Goal: Task Accomplishment & Management: Manage account settings

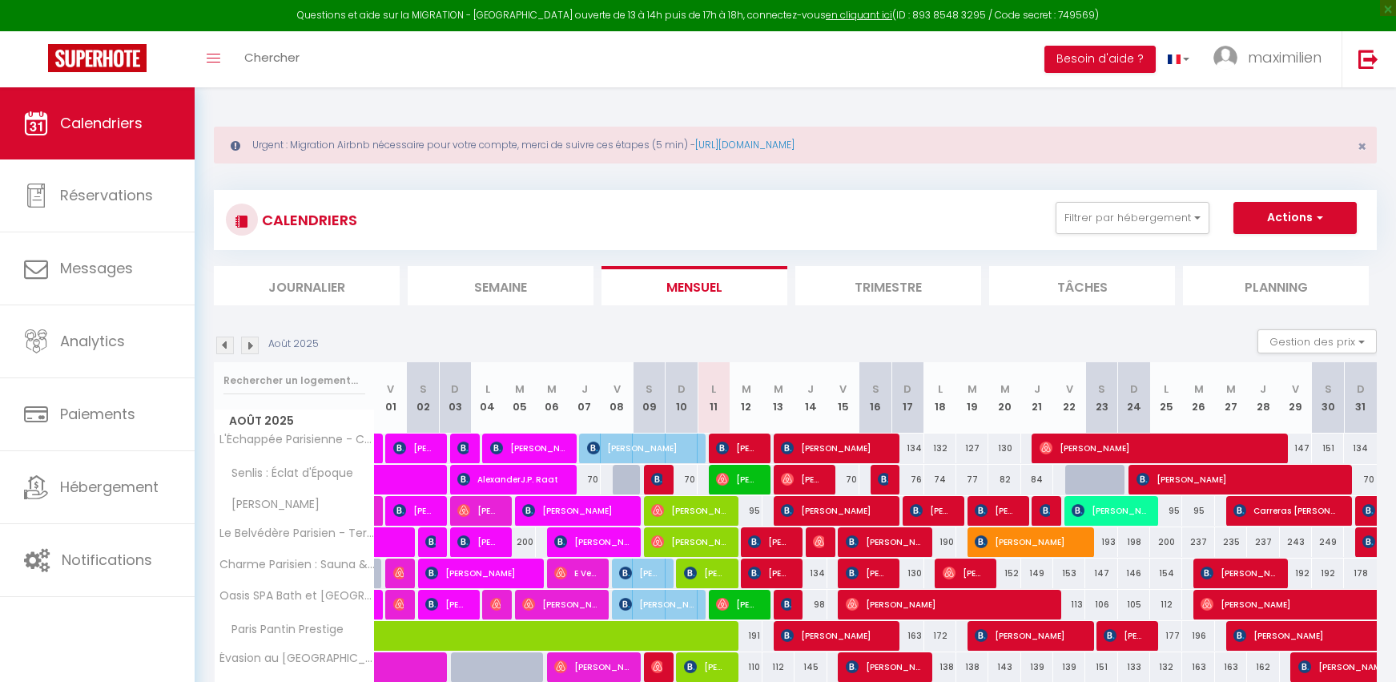
click at [340, 266] on li "Journalier" at bounding box center [307, 285] width 186 height 39
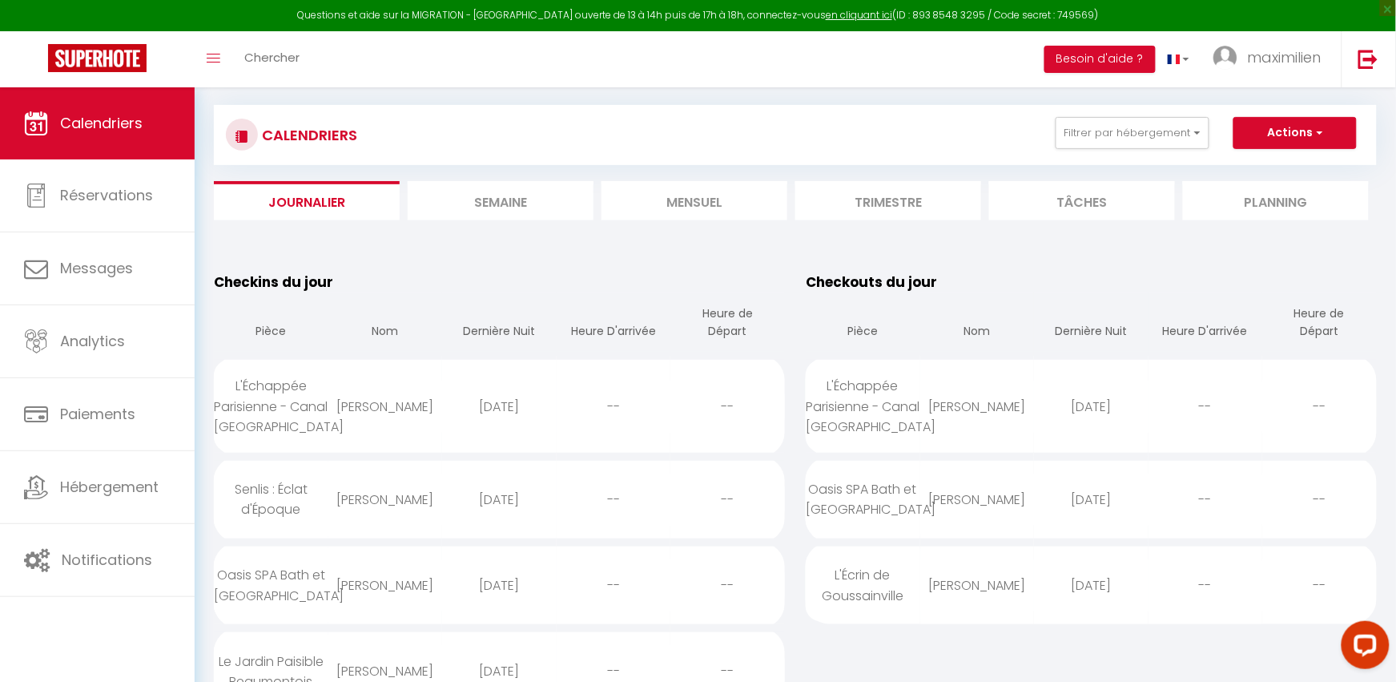
click at [696, 208] on li "Mensuel" at bounding box center [695, 200] width 186 height 39
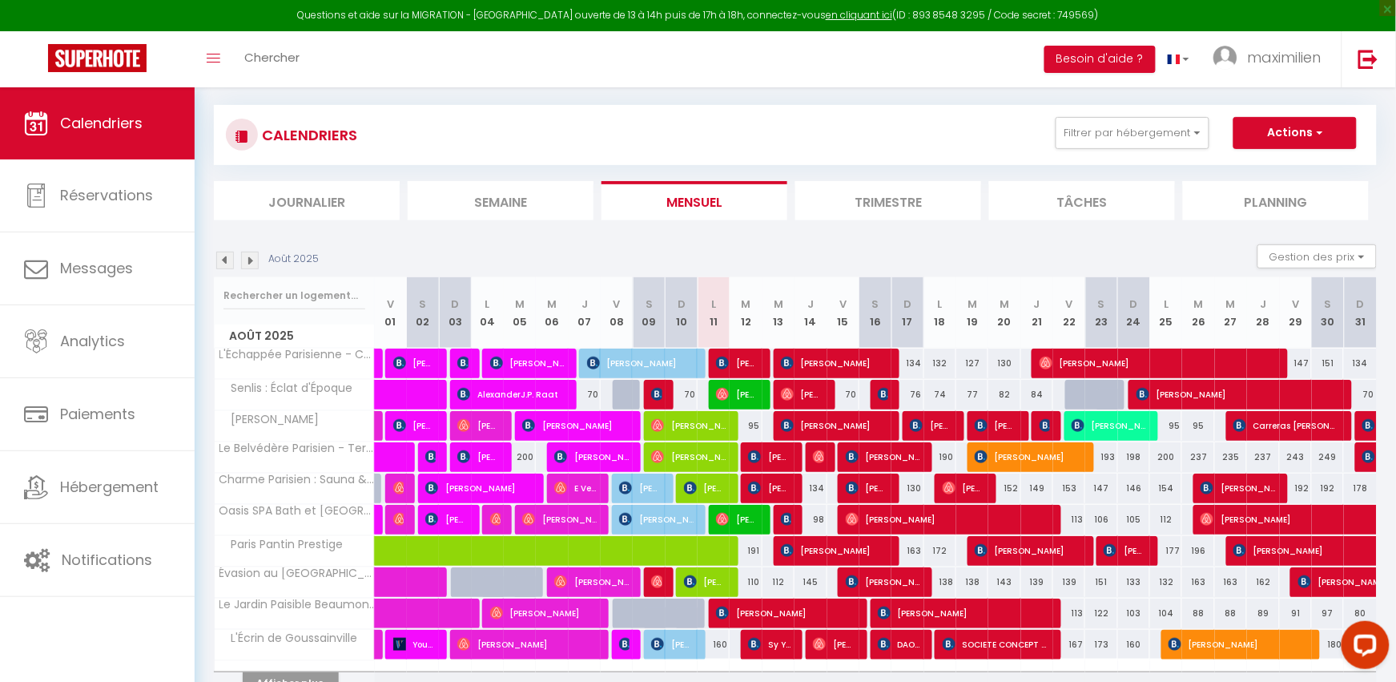
scroll to position [172, 0]
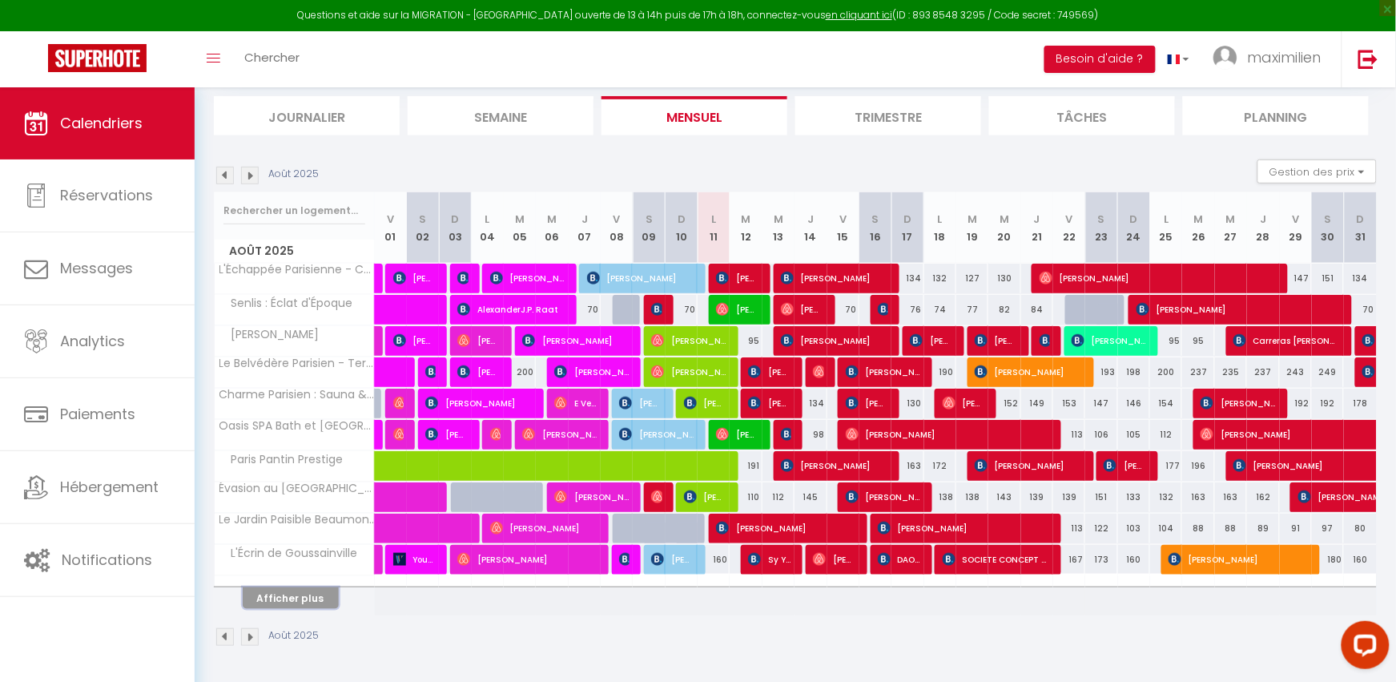
click at [308, 590] on button "Afficher plus" at bounding box center [291, 598] width 96 height 22
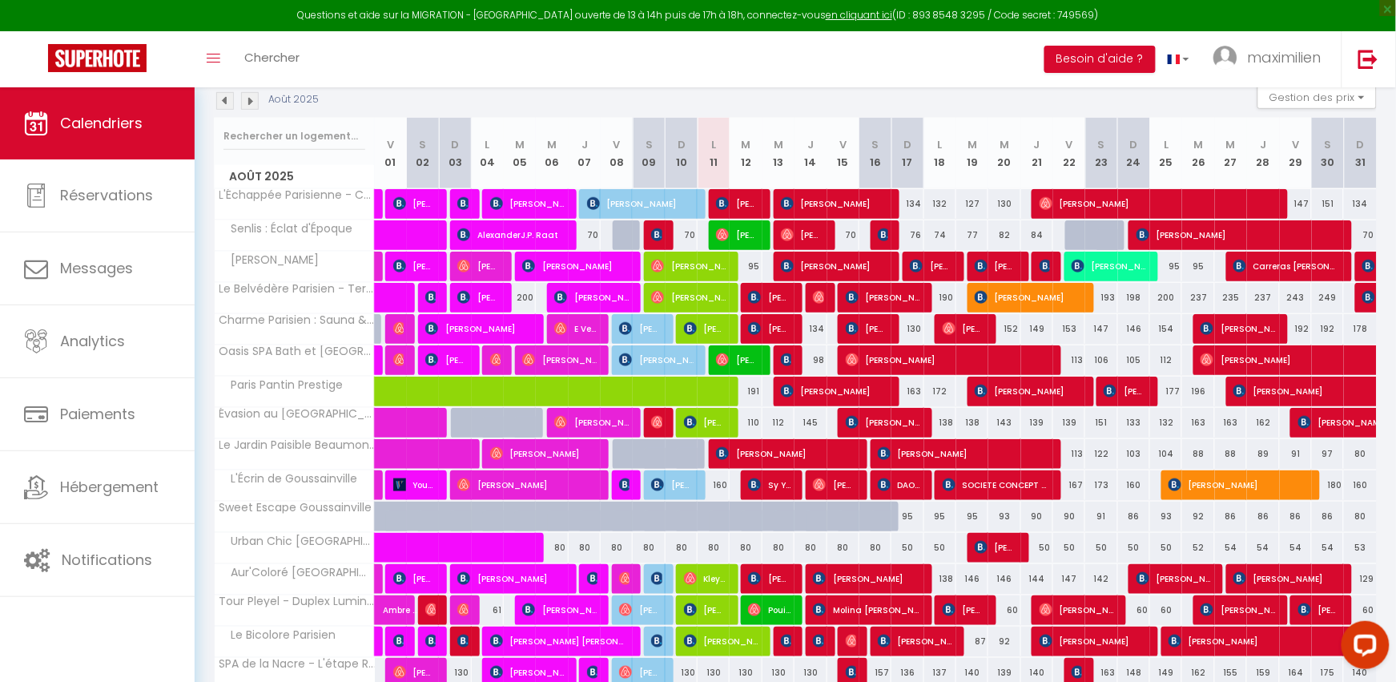
scroll to position [383, 0]
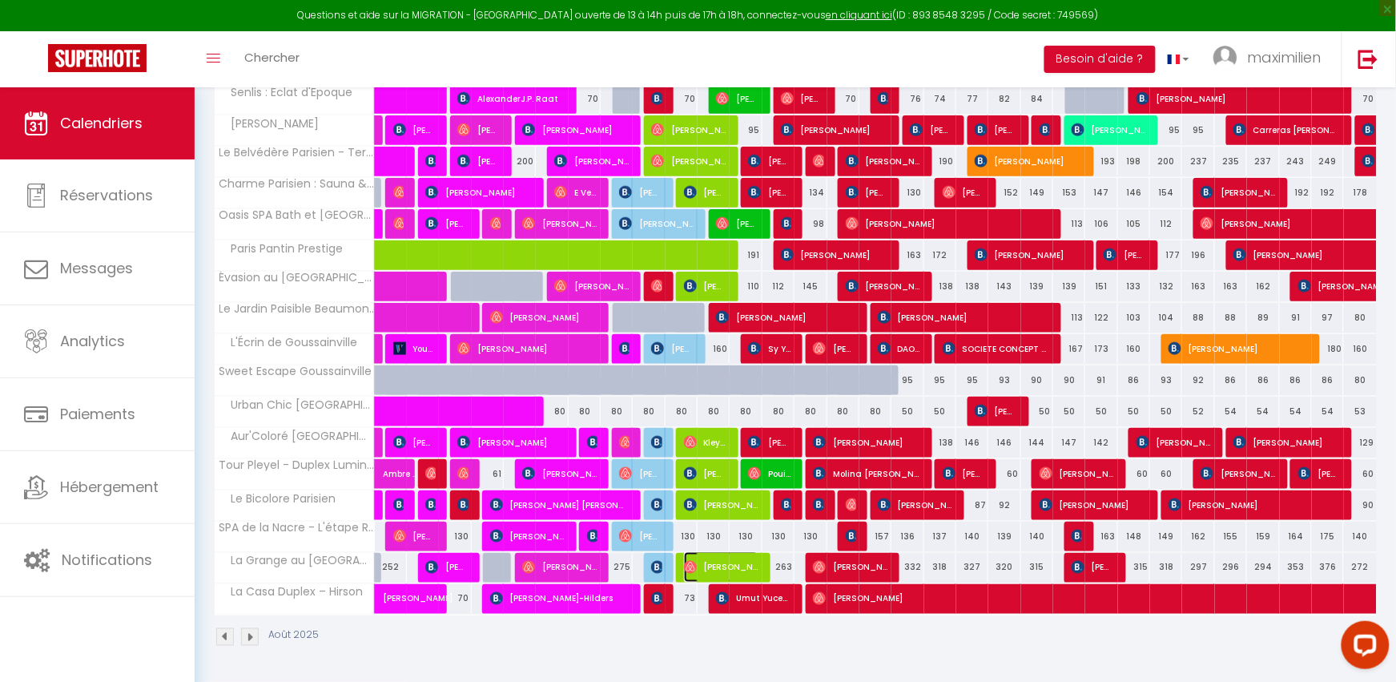
click at [722, 566] on span "[PERSON_NAME]" at bounding box center [721, 567] width 74 height 30
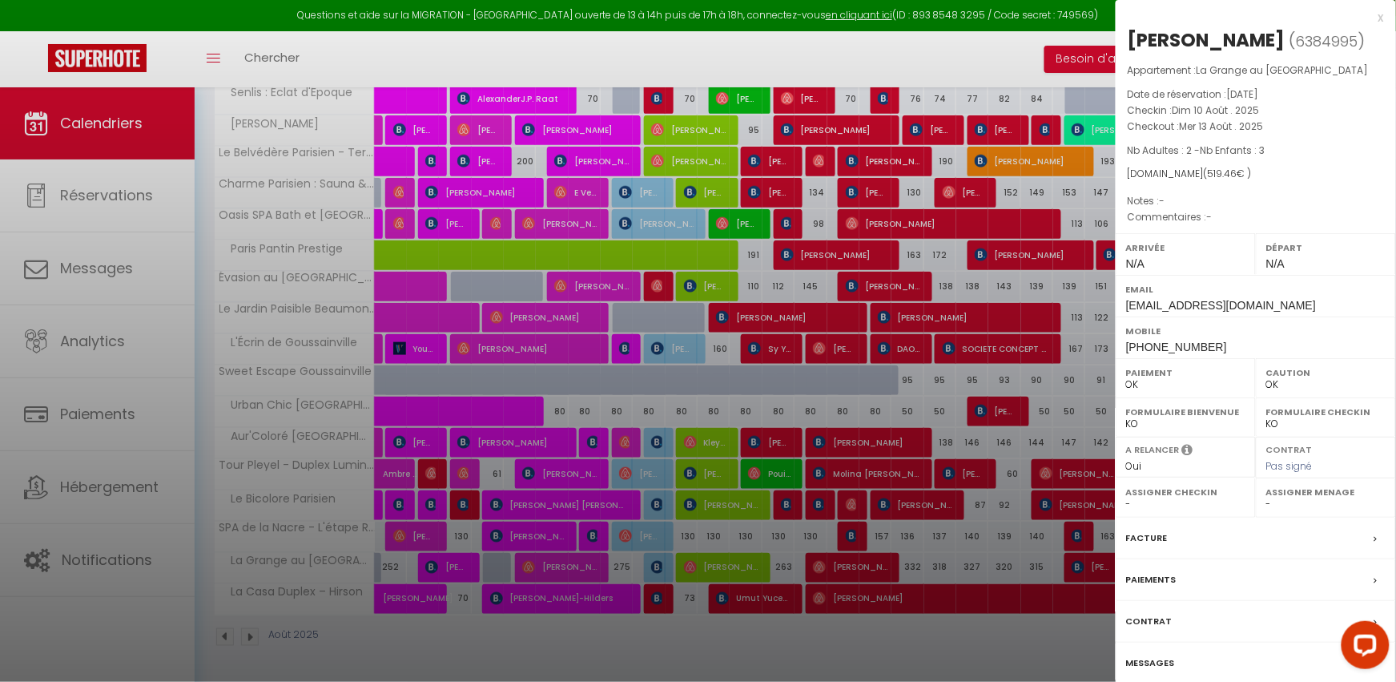
click at [1159, 665] on label "Messages" at bounding box center [1150, 662] width 49 height 17
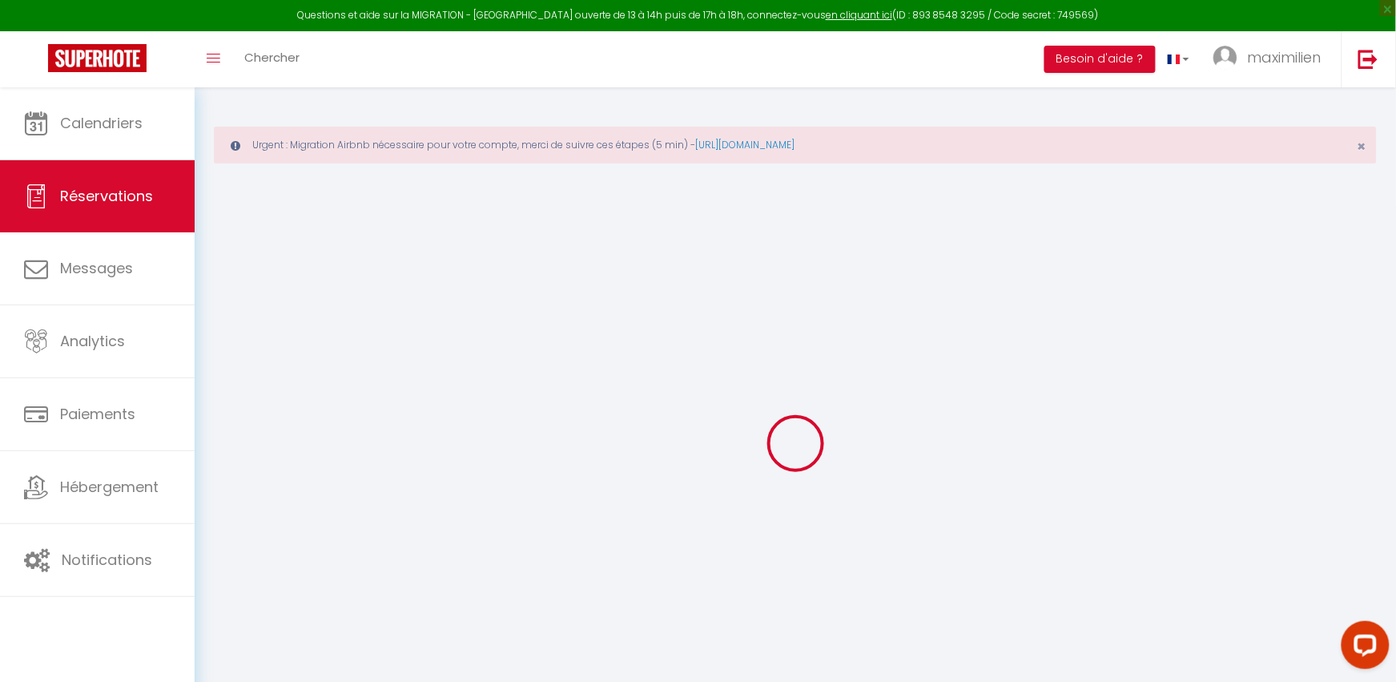
select select
checkbox input "false"
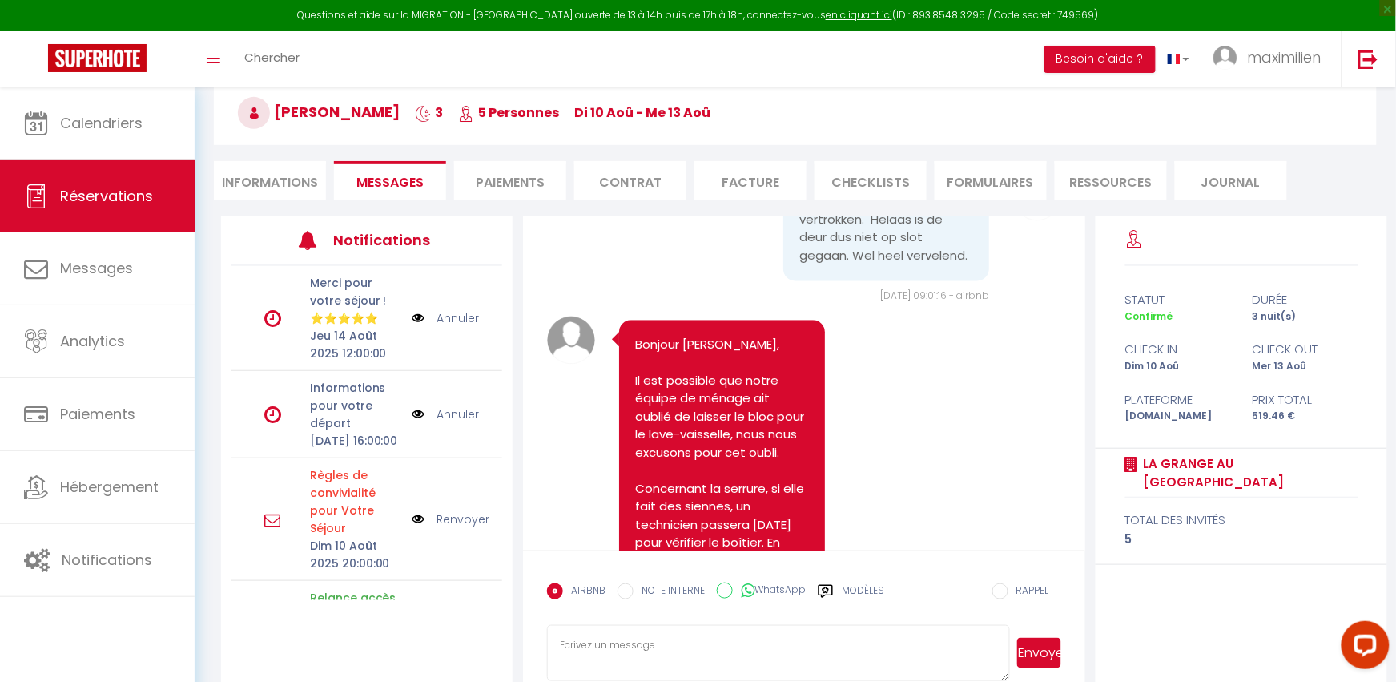
scroll to position [10471, 0]
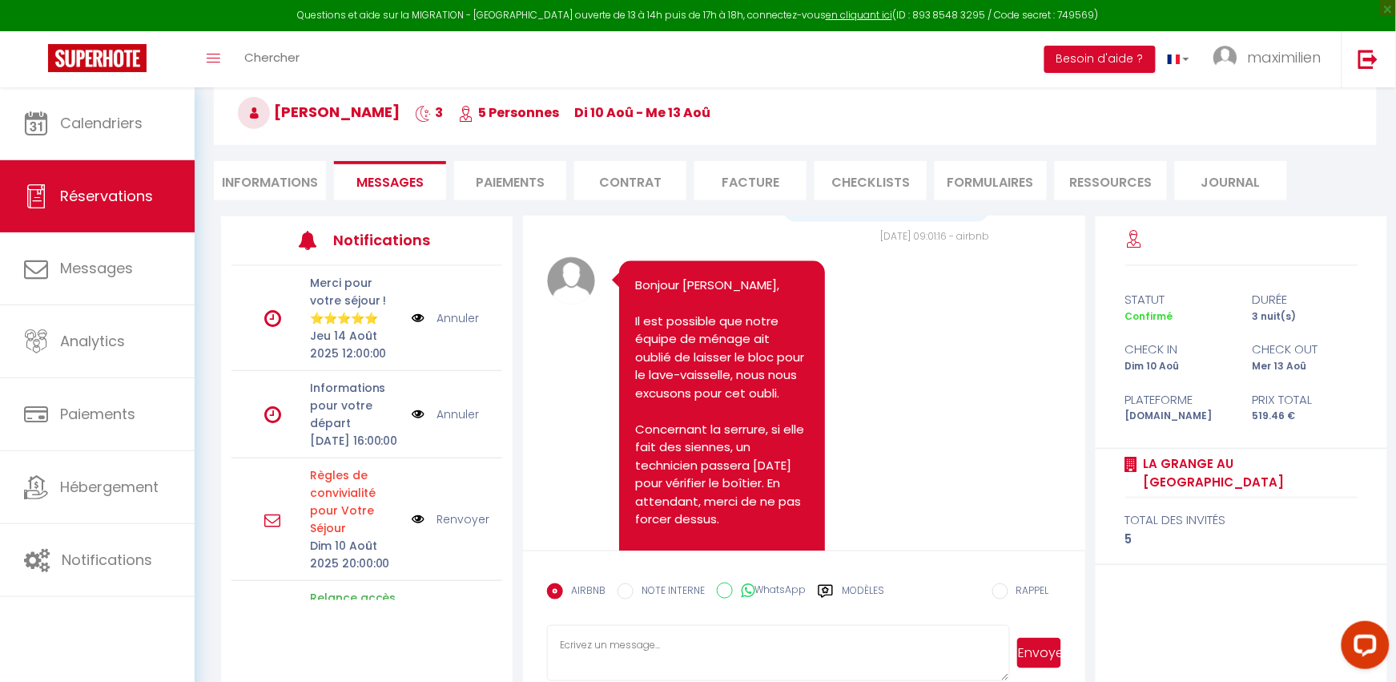
click at [851, 206] on pre "We zijn om 8.30 al vertrokken. Helaas is de deur dus niet op slot gegaan. Wel h…" at bounding box center [886, 170] width 174 height 72
click at [909, 244] on span "[DATE] 09:01:16 - airbnb" at bounding box center [934, 237] width 109 height 14
click at [1037, 162] on img at bounding box center [1037, 138] width 48 height 48
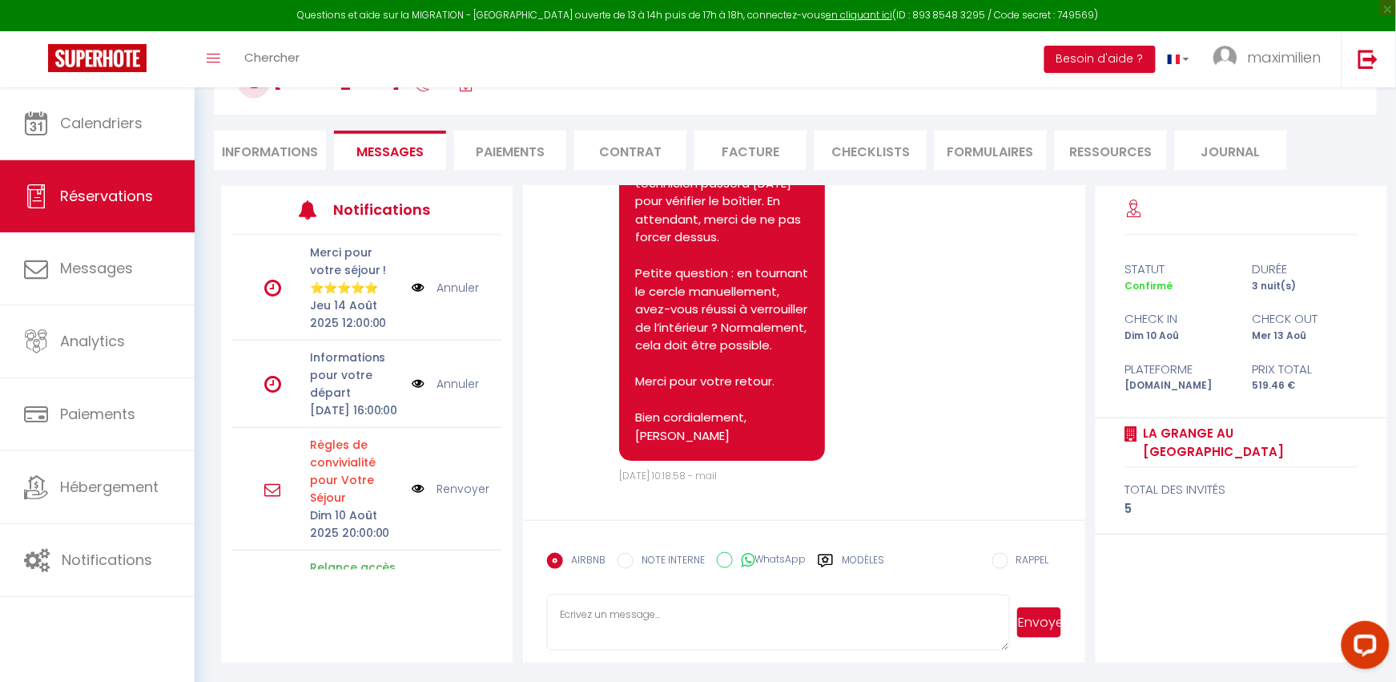
scroll to position [10957, 0]
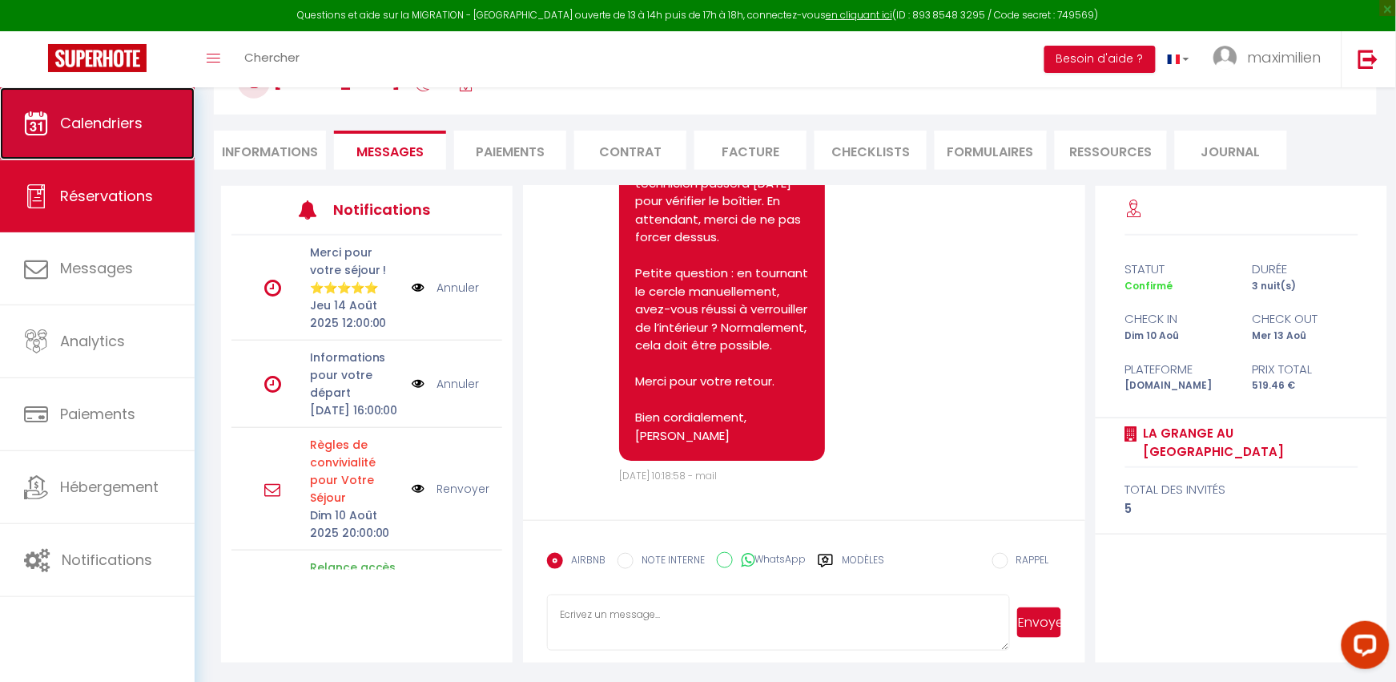
click at [98, 121] on span "Calendriers" at bounding box center [101, 123] width 83 height 20
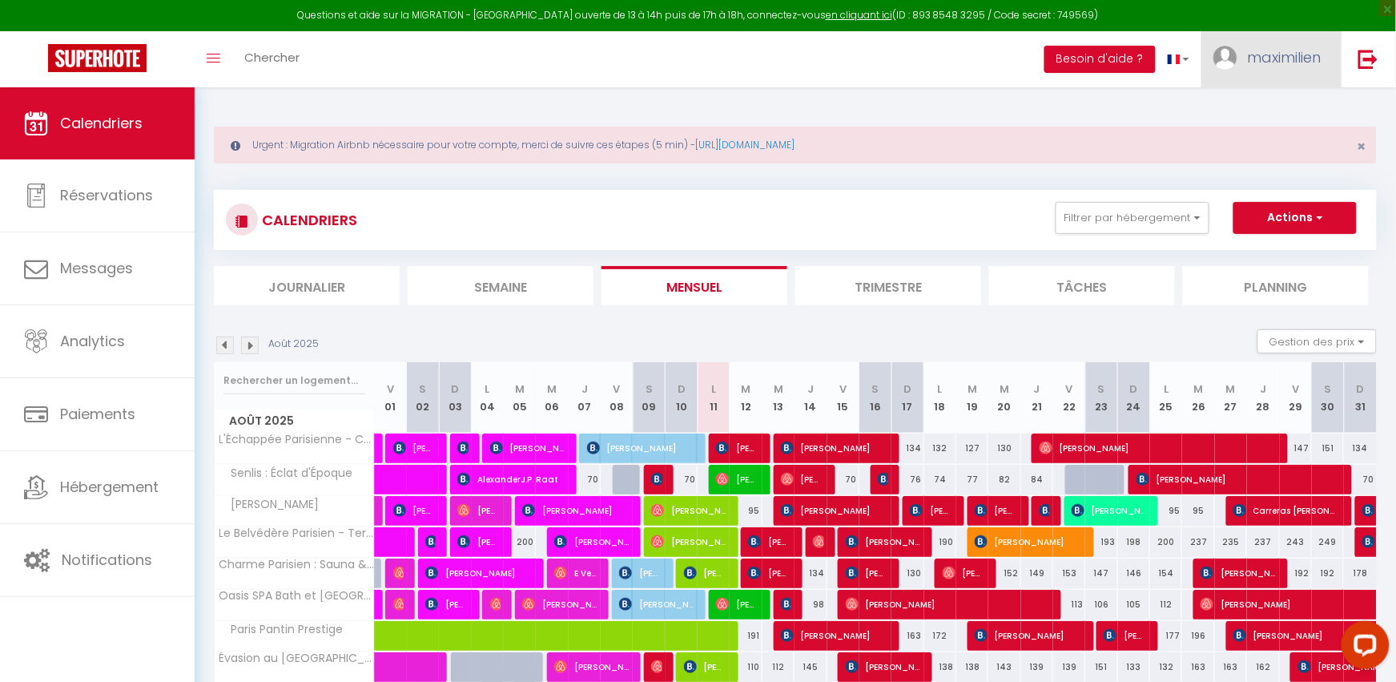
click at [1266, 51] on span "maximilien" at bounding box center [1285, 57] width 74 height 20
click at [1262, 130] on link "Équipe" at bounding box center [1277, 140] width 119 height 27
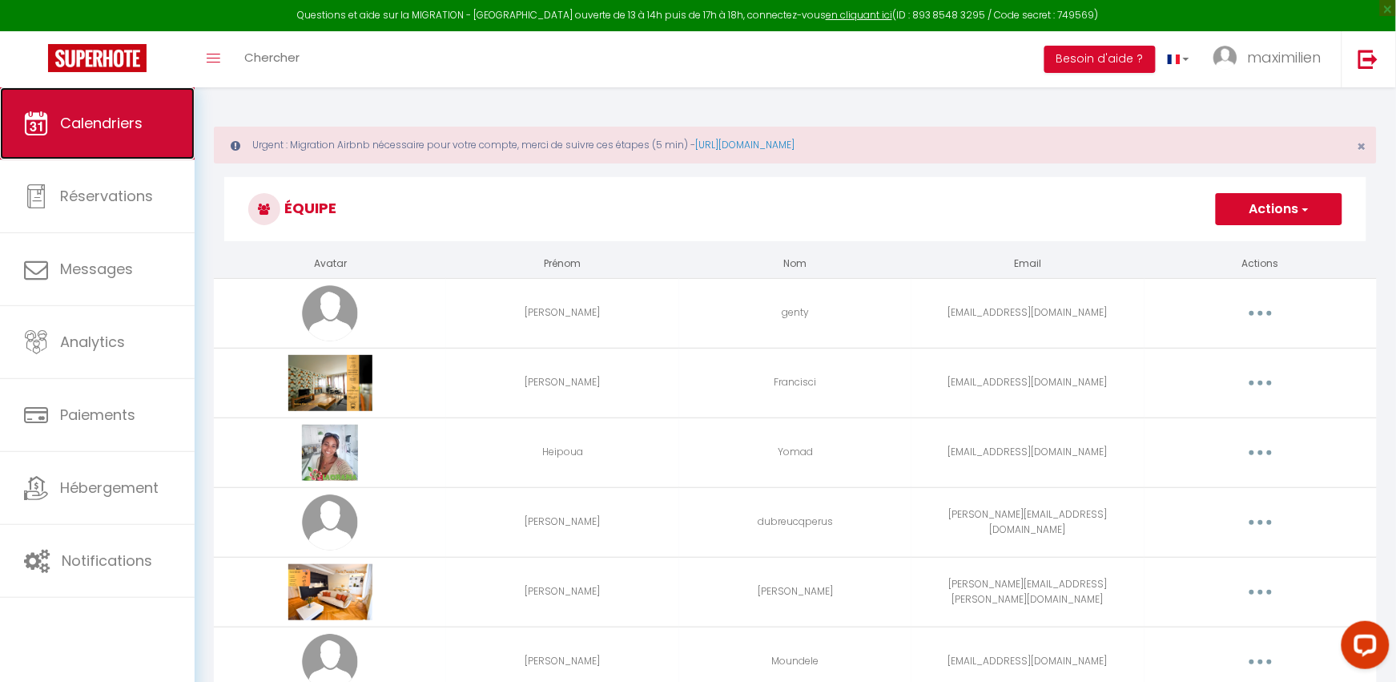
click at [60, 155] on link "Calendriers" at bounding box center [97, 123] width 195 height 72
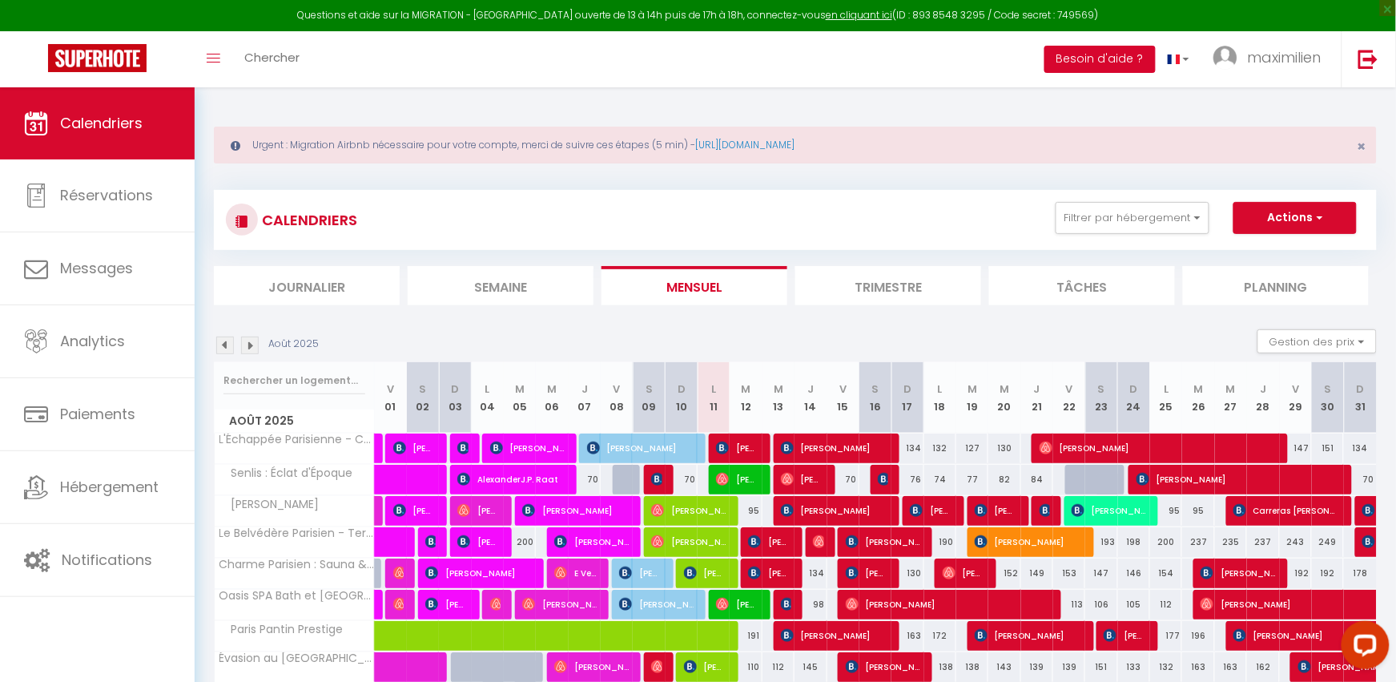
click at [1094, 66] on button "Besoin d'aide ?" at bounding box center [1100, 59] width 111 height 27
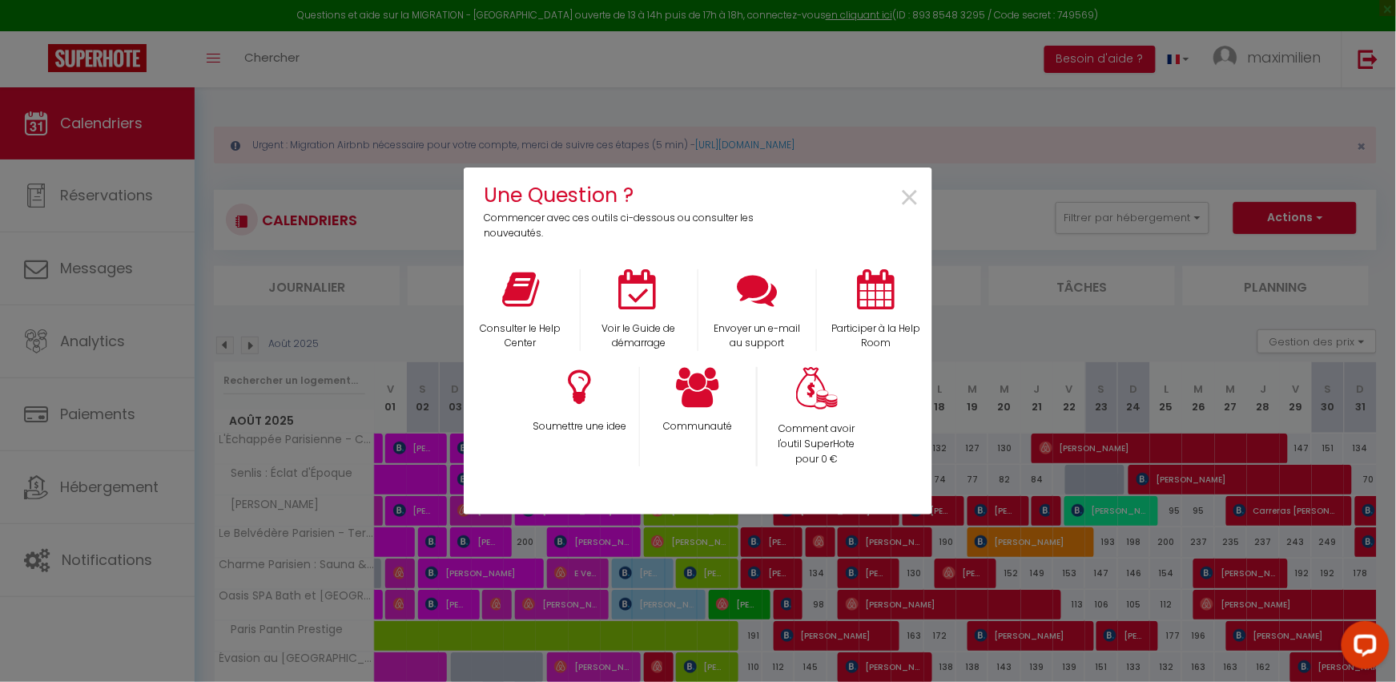
click at [458, 303] on div "Une Question ? Commencer avec ces outils ci-dessous ou consulter les nouveautés…" at bounding box center [698, 341] width 1396 height 682
click at [504, 307] on icon at bounding box center [520, 289] width 37 height 40
click at [912, 191] on span "×" at bounding box center [910, 198] width 22 height 50
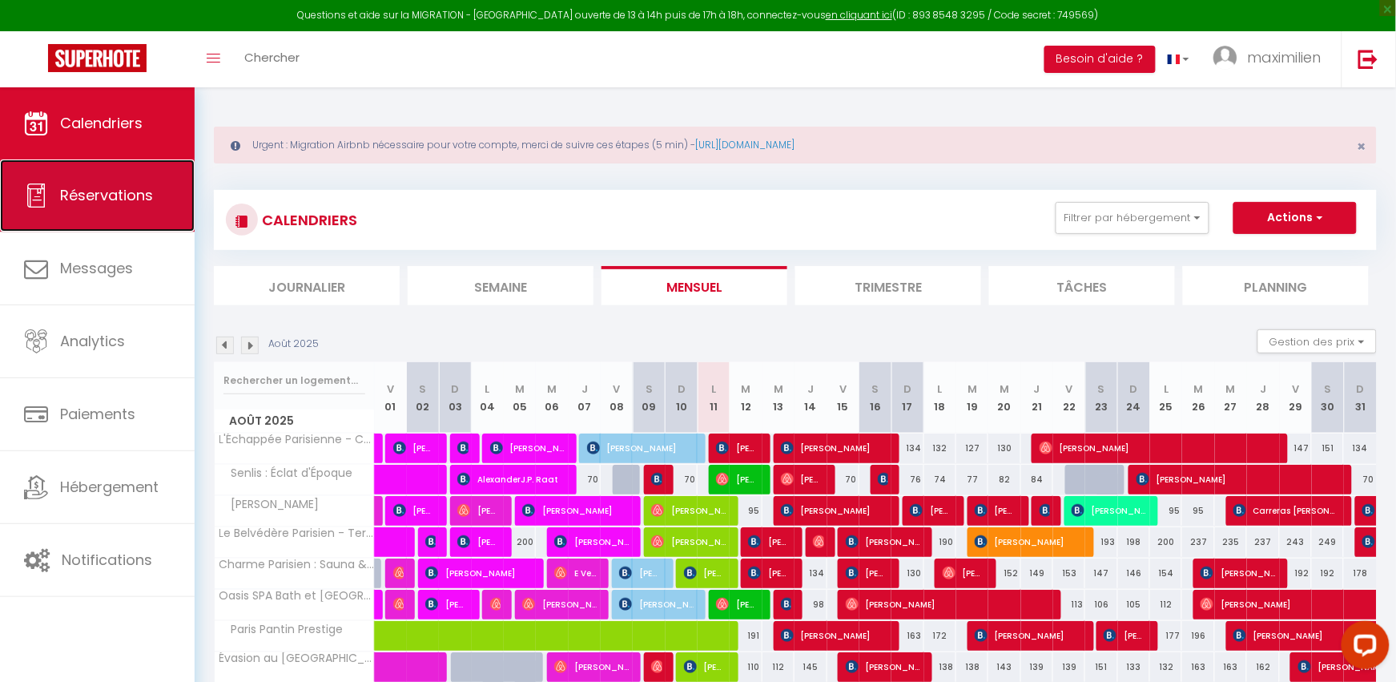
click at [152, 178] on link "Réservations" at bounding box center [97, 195] width 195 height 72
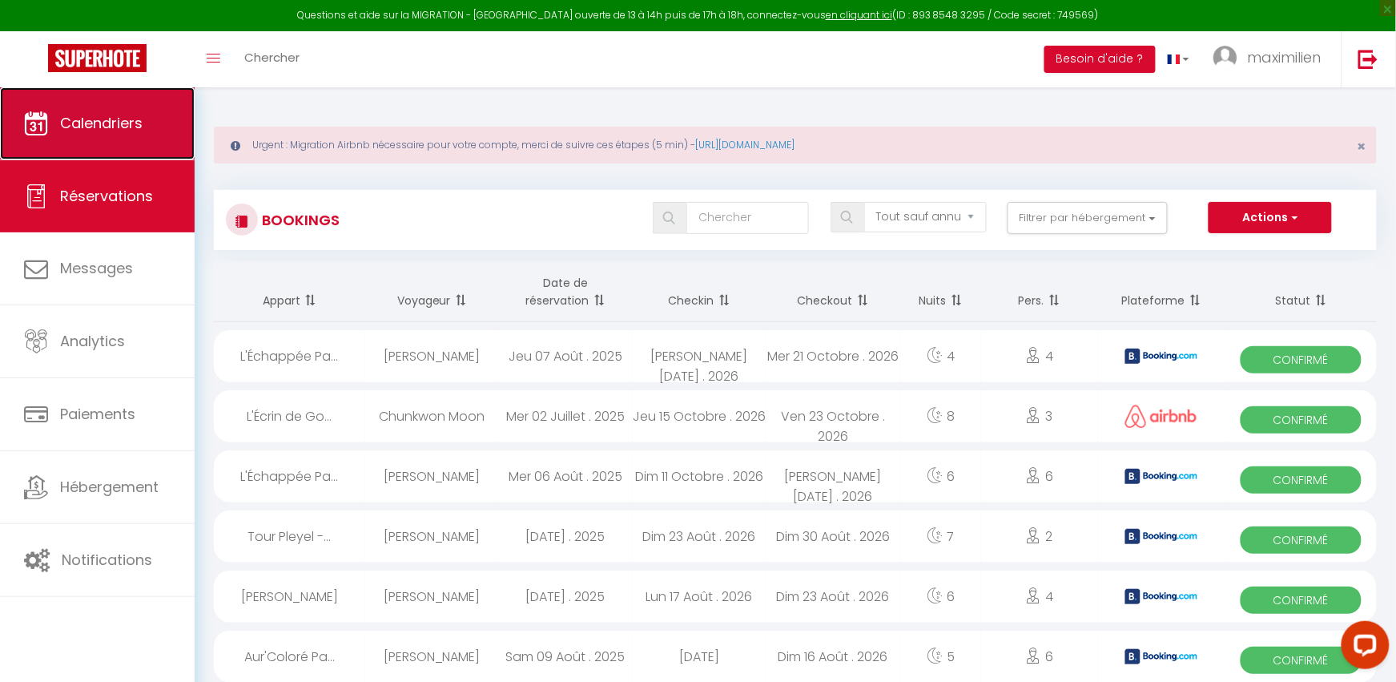
click at [154, 127] on link "Calendriers" at bounding box center [97, 123] width 195 height 72
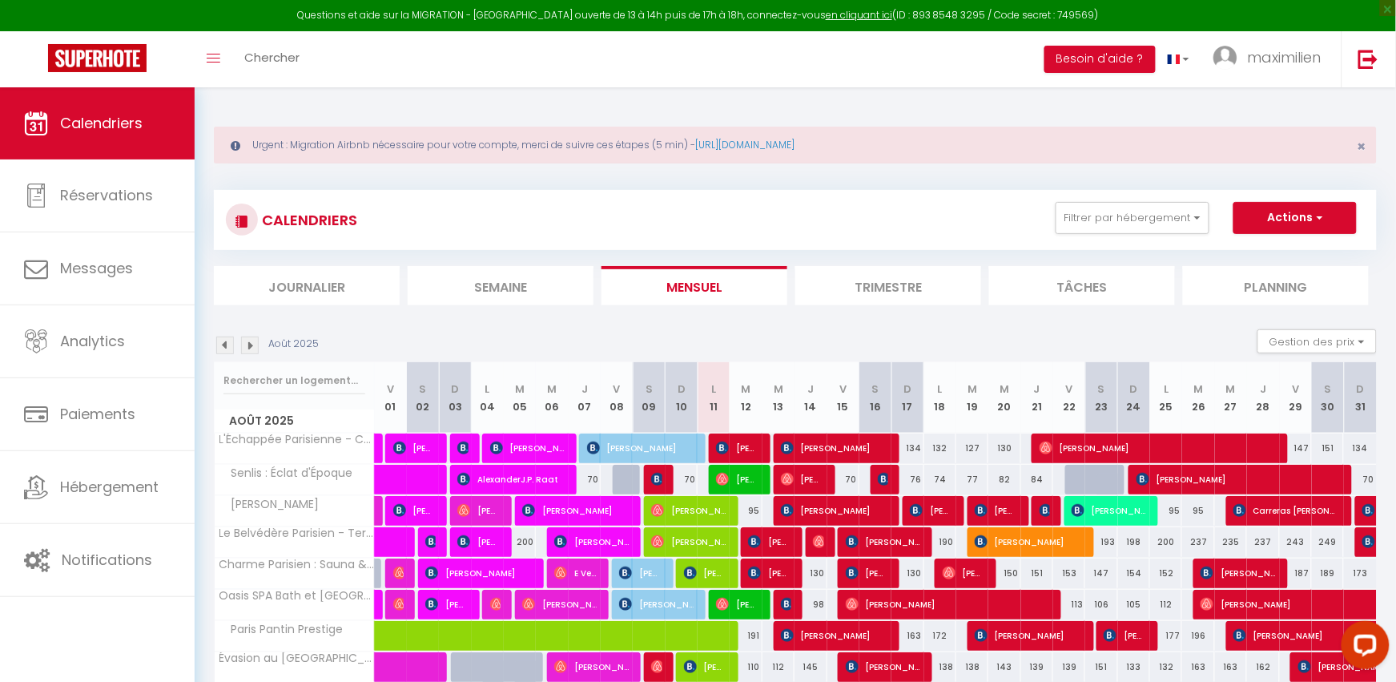
scroll to position [172, 0]
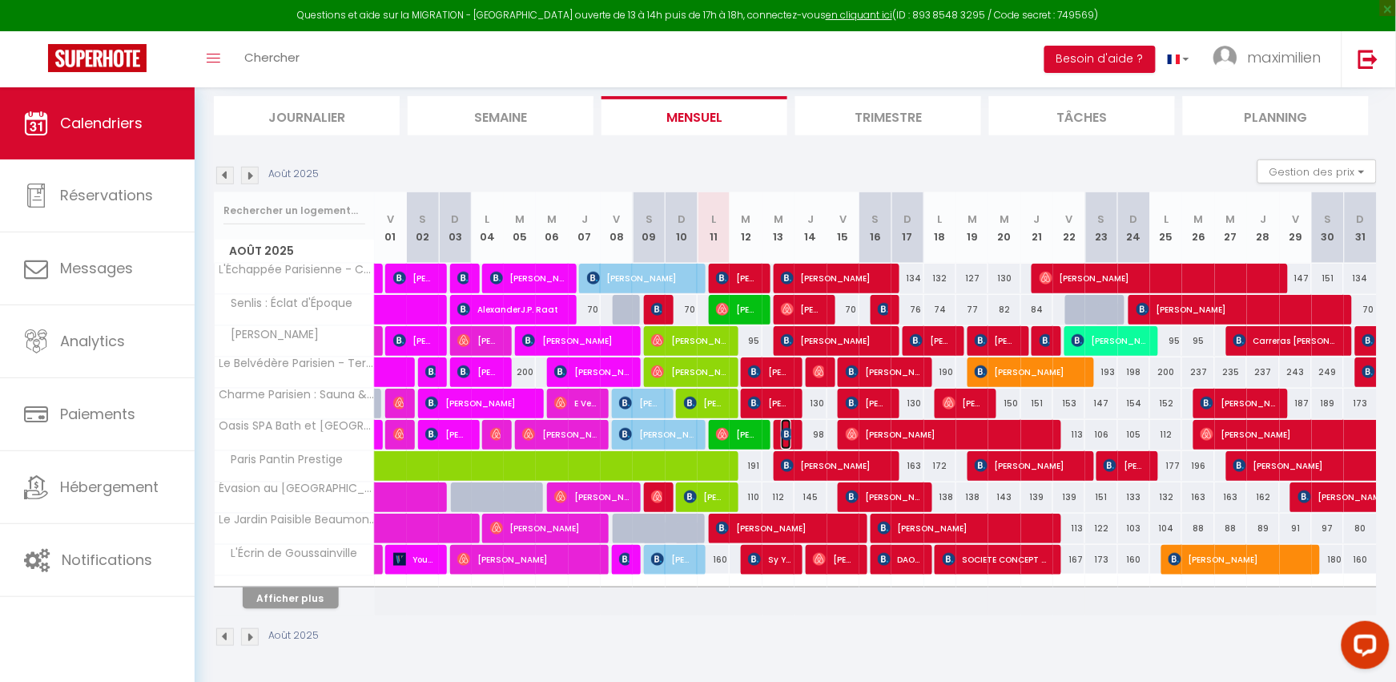
click at [786, 437] on img at bounding box center [787, 434] width 13 height 13
select select "OK"
select select "0"
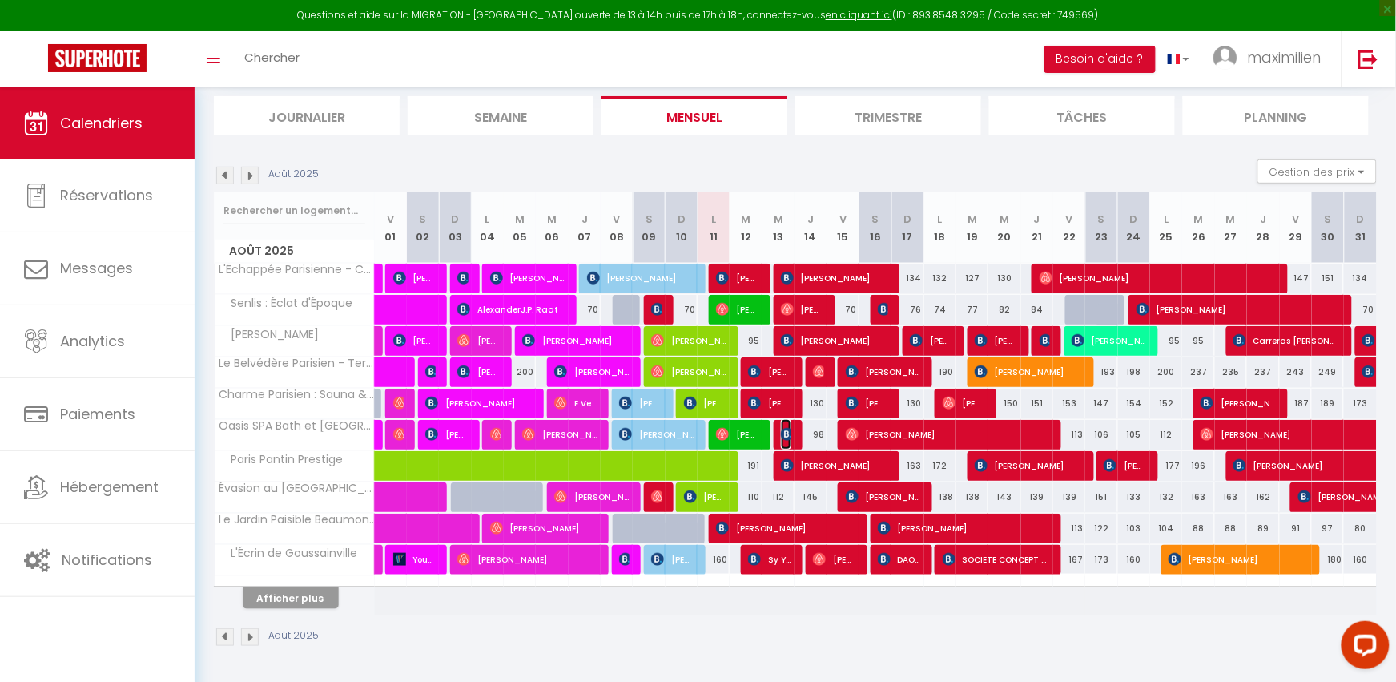
select select "1"
select select
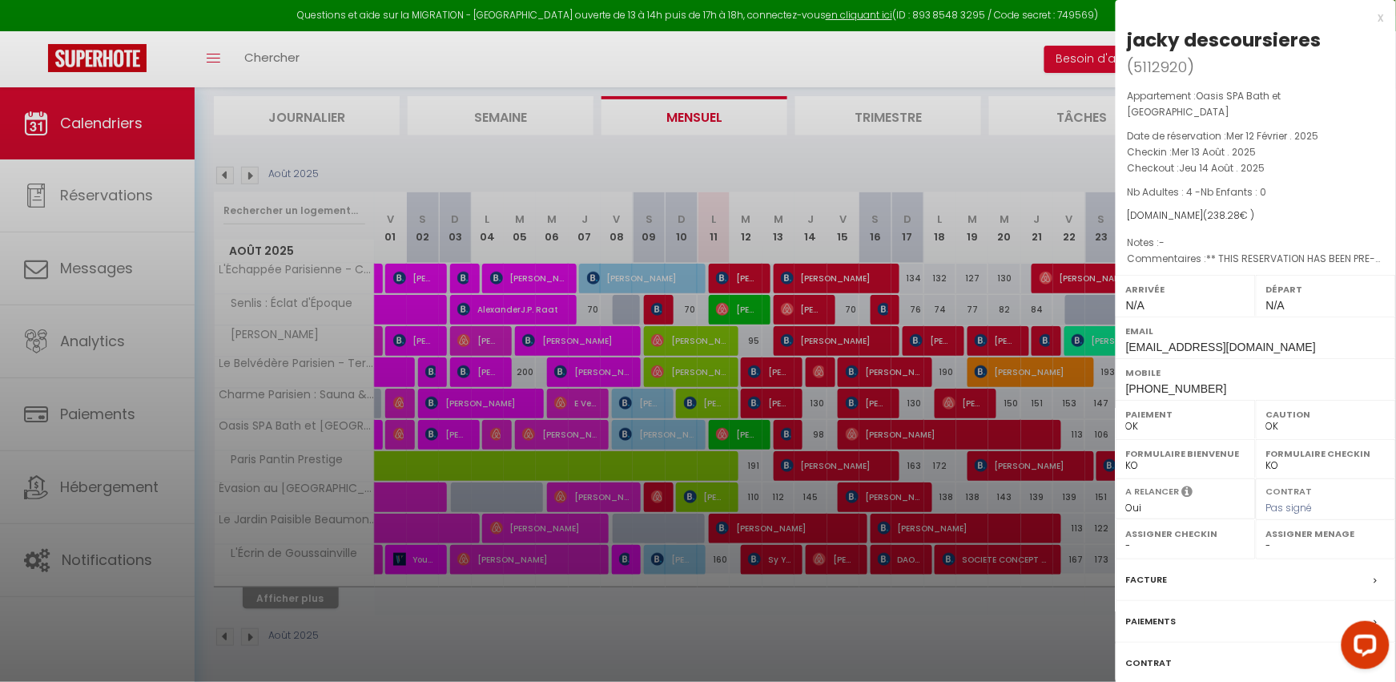
click at [1385, 15] on div "x jacky descoursieres ( 5112920 ) Appartement : Oasis SPA Bath et [GEOGRAPHIC_D…" at bounding box center [1256, 394] width 280 height 788
click at [1379, 17] on div "x" at bounding box center [1250, 17] width 268 height 19
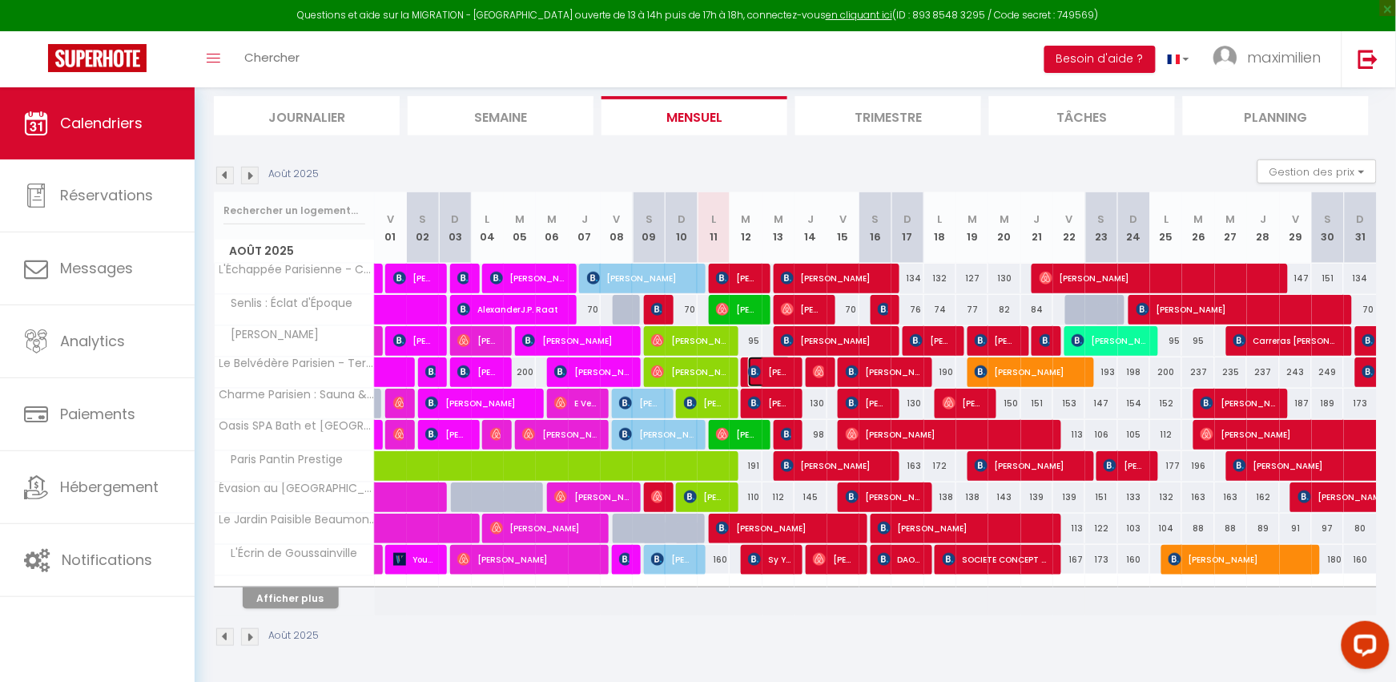
click at [765, 374] on span "[PERSON_NAME]" at bounding box center [769, 371] width 42 height 30
select select "KO"
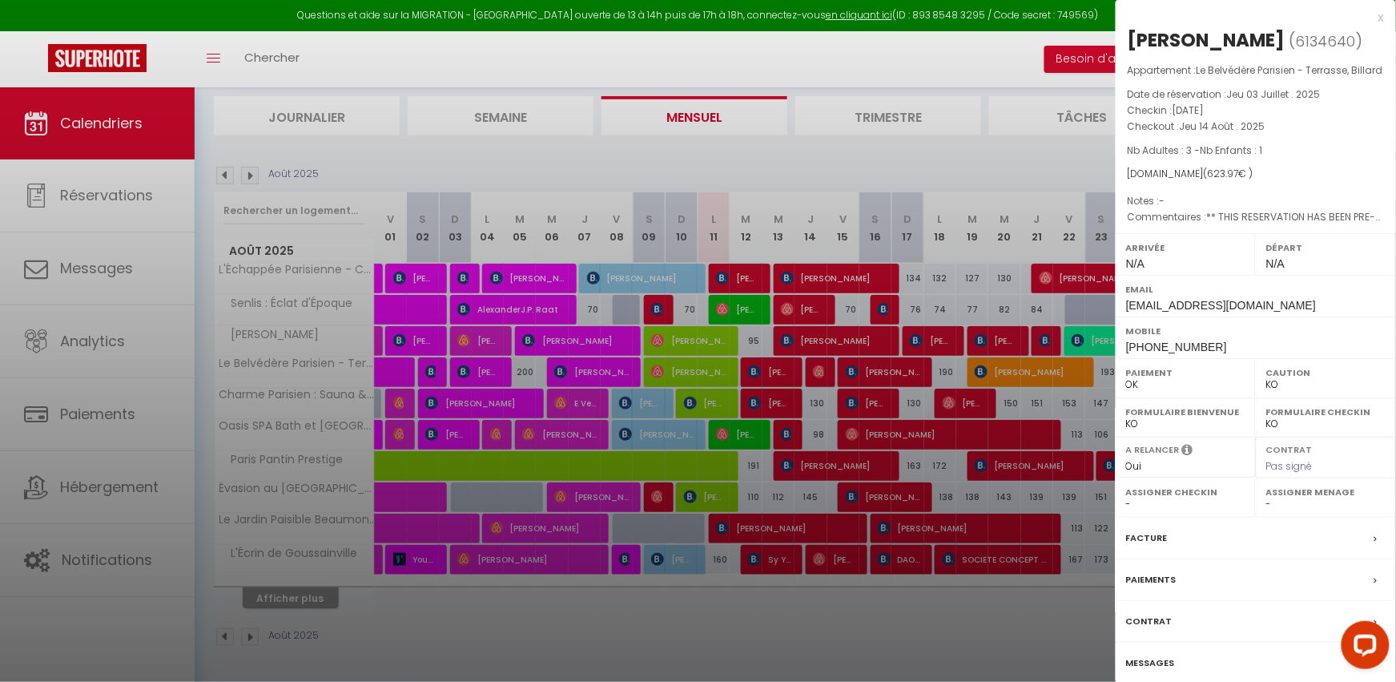
click at [1378, 14] on div "x" at bounding box center [1250, 17] width 268 height 19
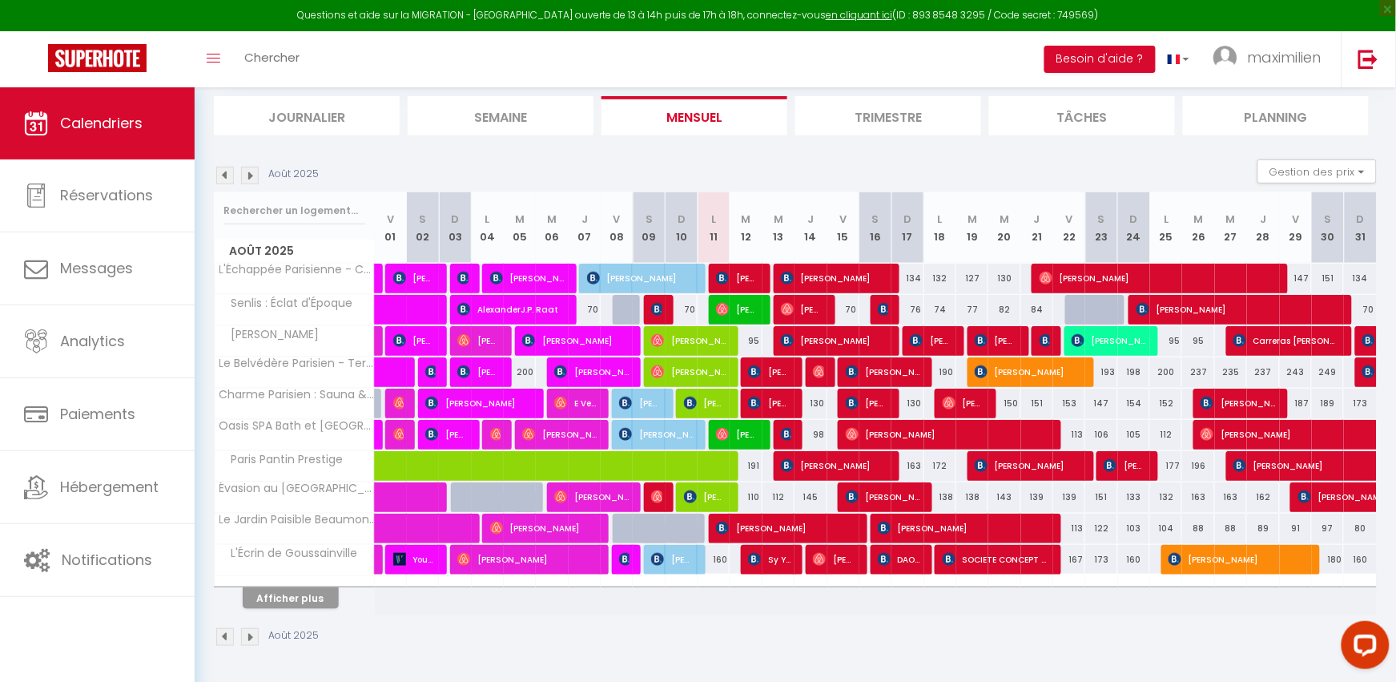
click at [314, 119] on li "Journalier" at bounding box center [307, 115] width 186 height 39
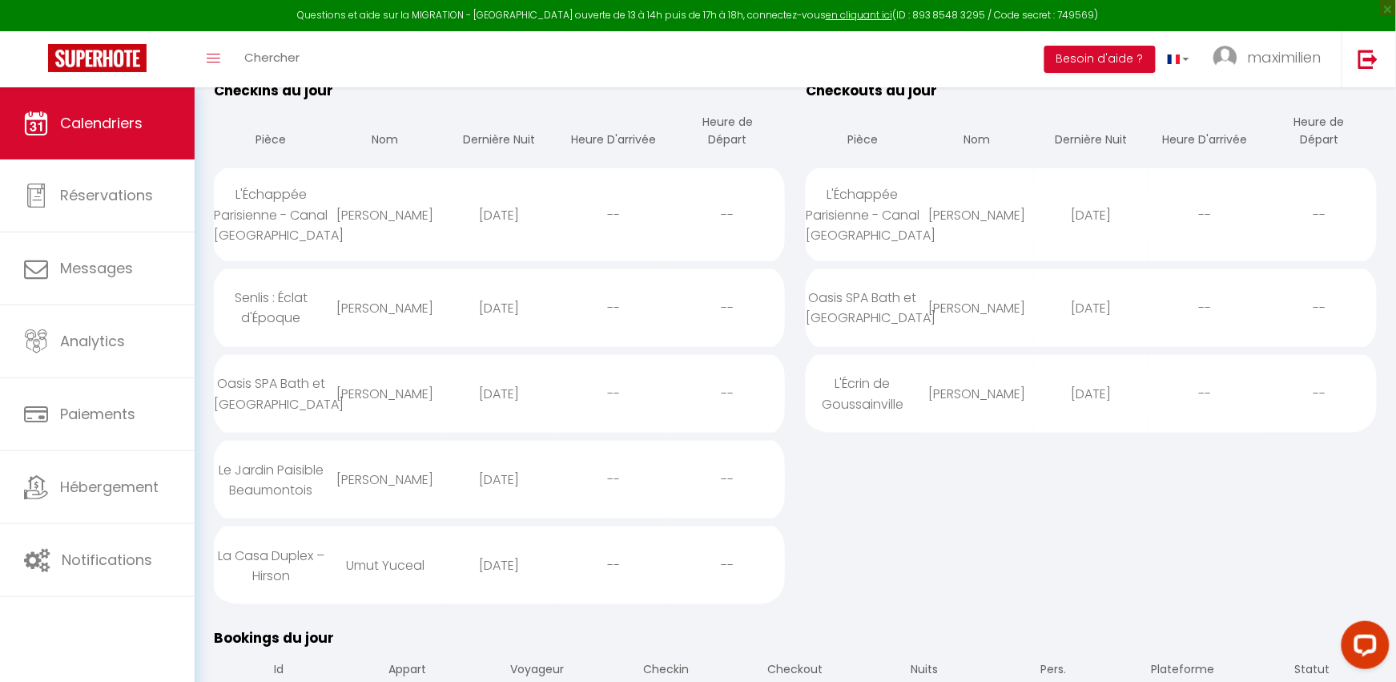
scroll to position [320, 0]
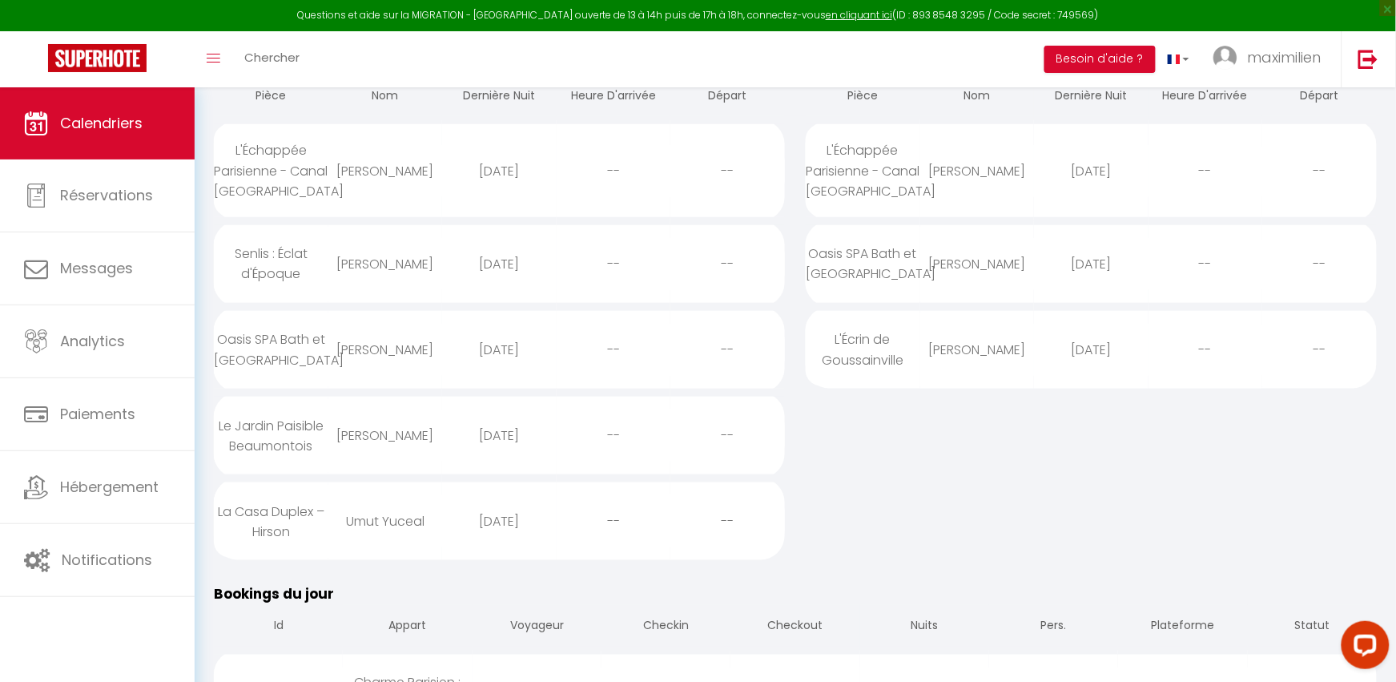
click at [271, 354] on div "Oasis SPA Bath et [GEOGRAPHIC_DATA]" at bounding box center [271, 349] width 115 height 72
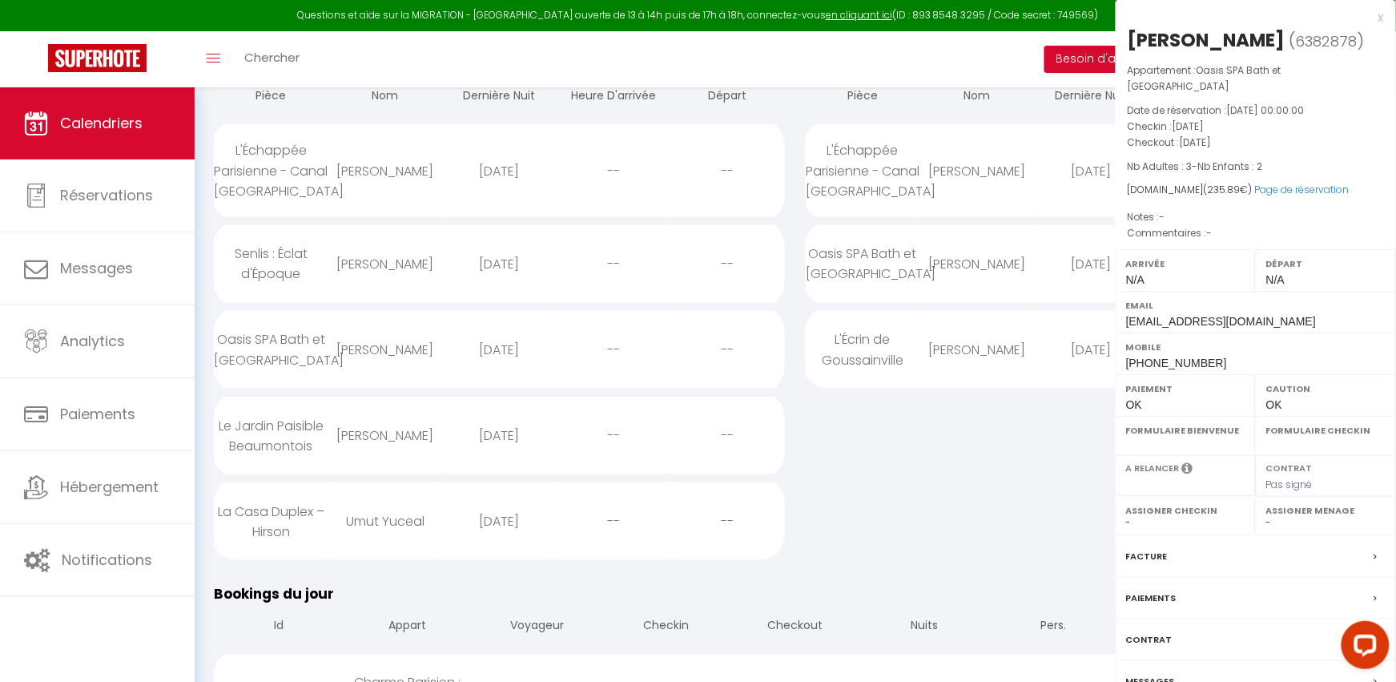
select select "0"
select select "1"
select select
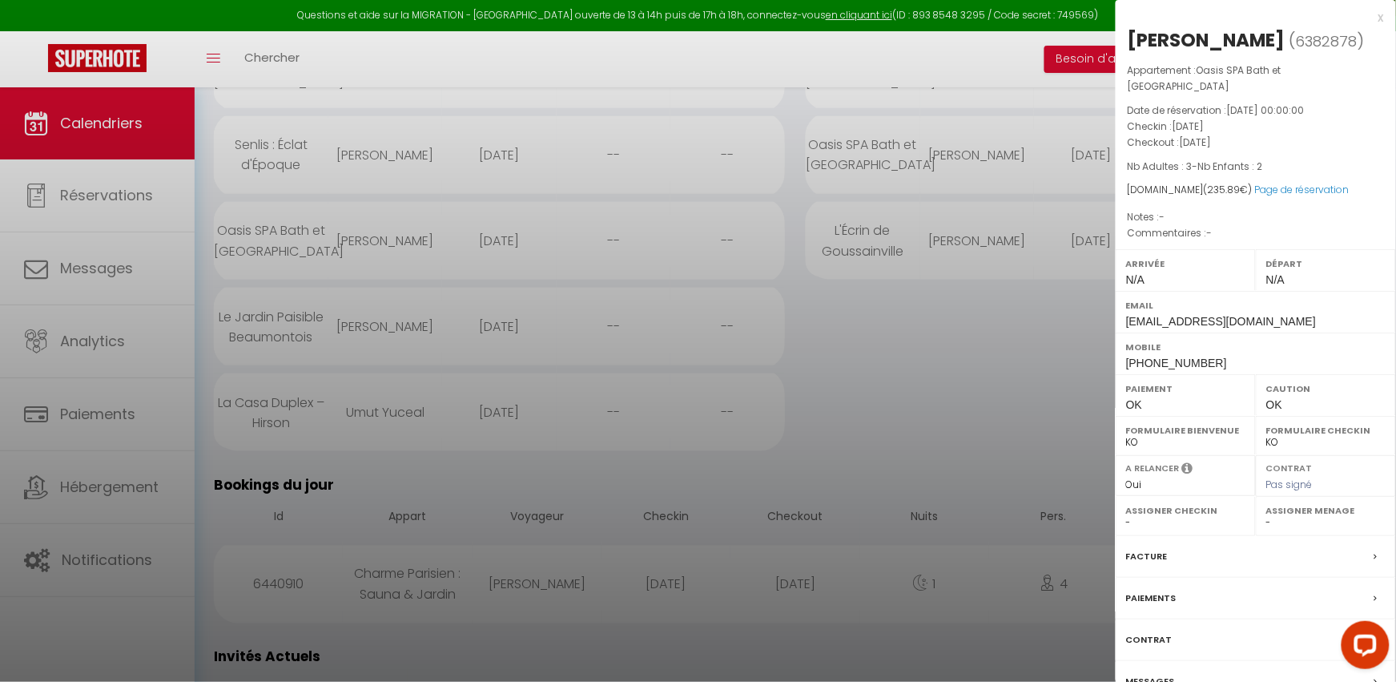
scroll to position [439, 0]
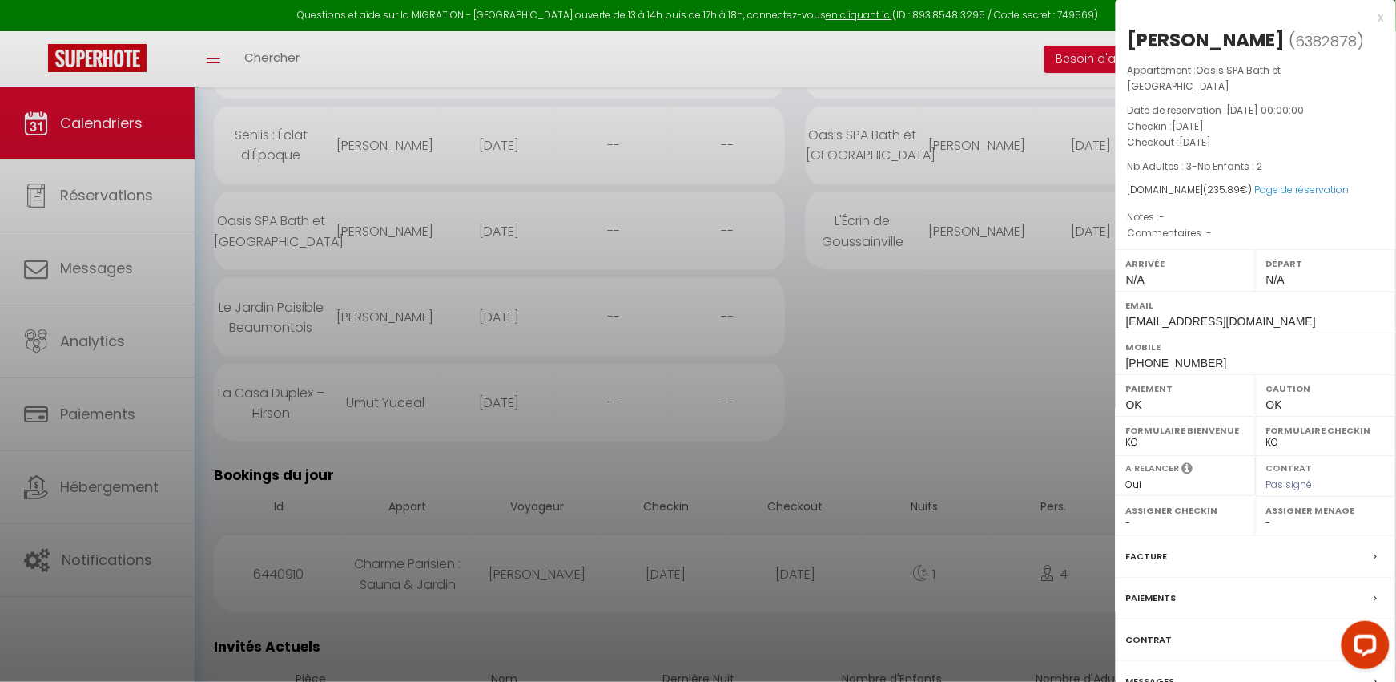
click at [1182, 665] on div "Messages" at bounding box center [1256, 682] width 280 height 42
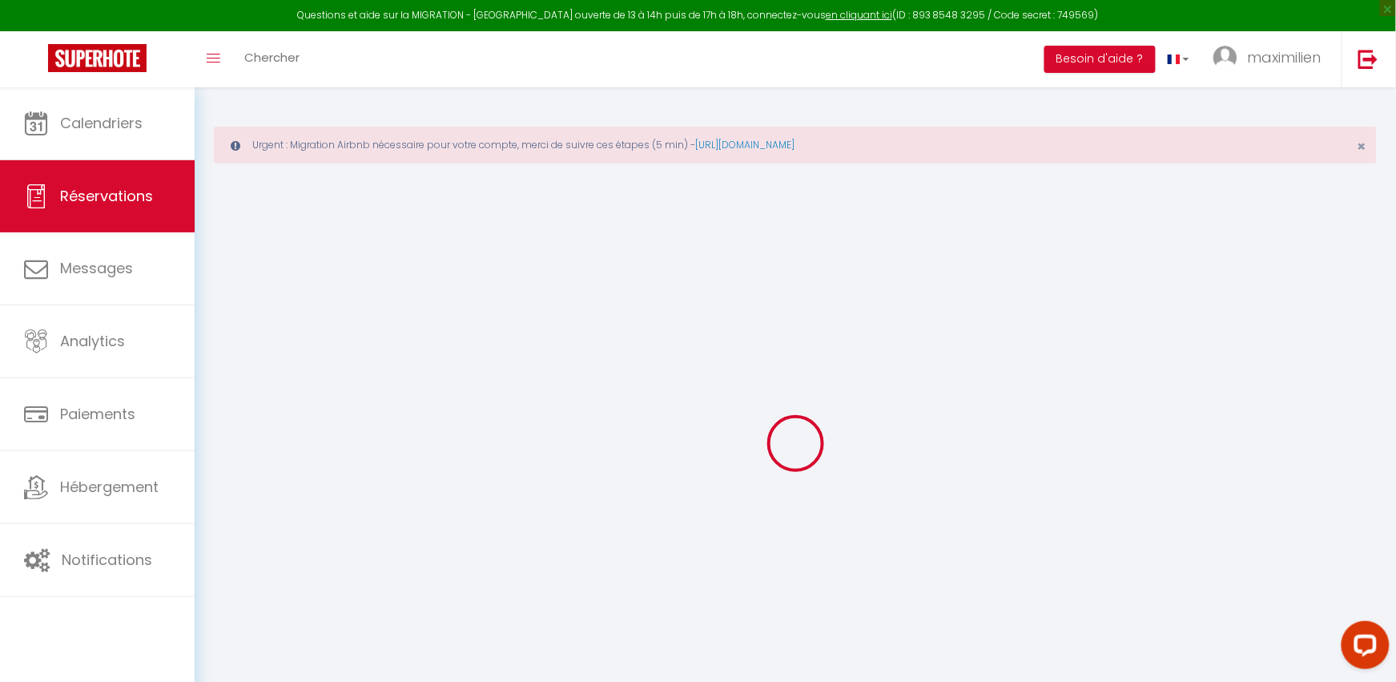
select select
checkbox input "false"
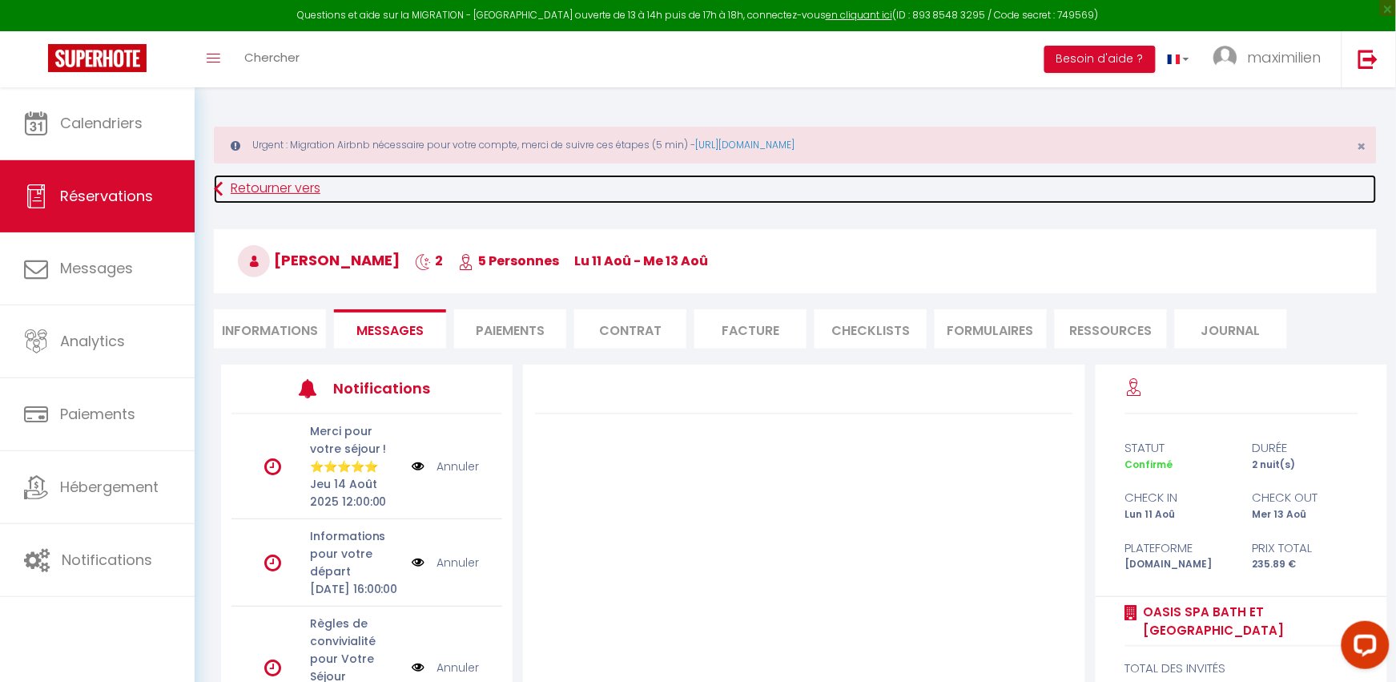
click at [280, 183] on link "Retourner vers" at bounding box center [795, 189] width 1163 height 29
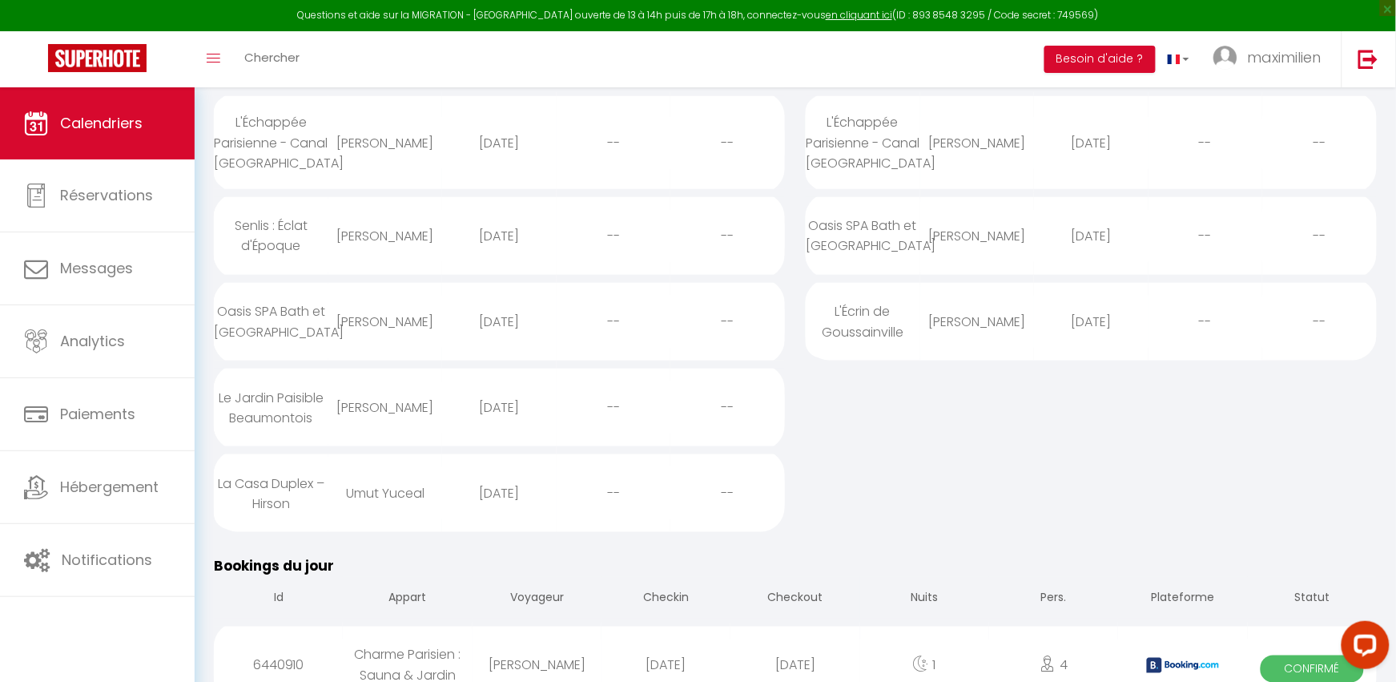
scroll to position [410, 0]
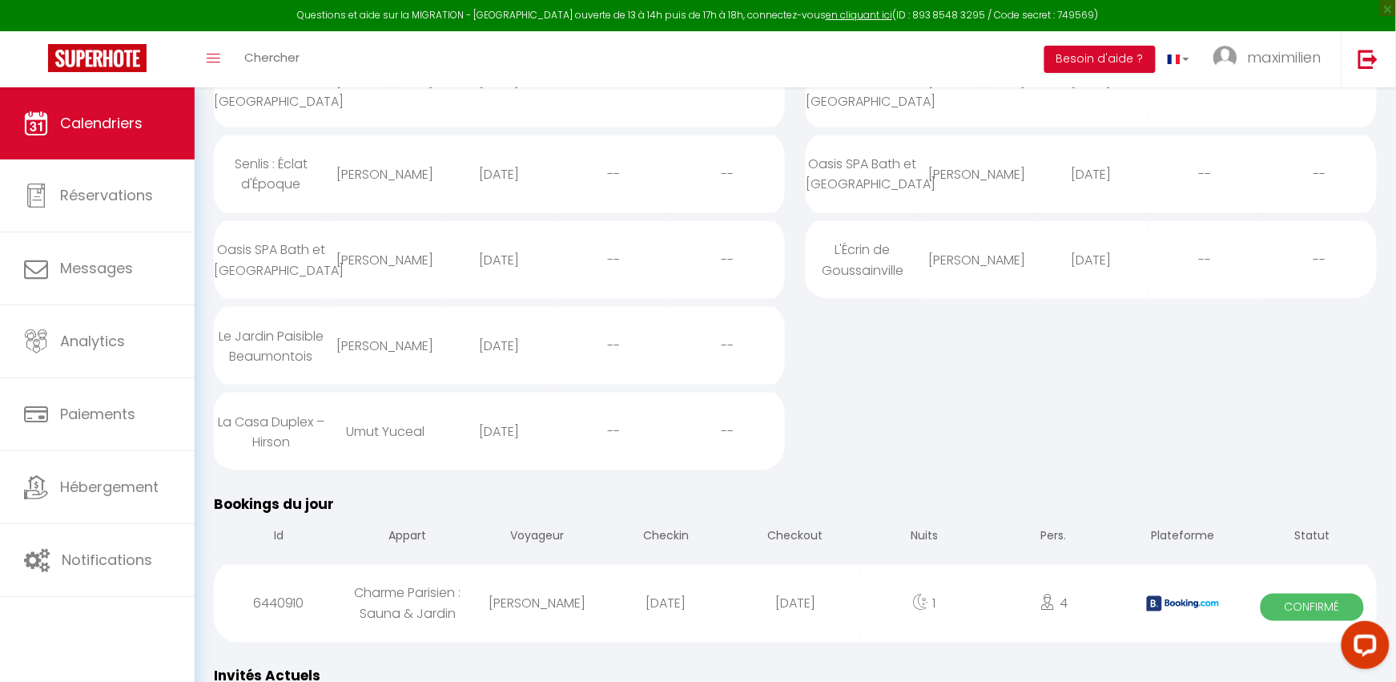
click at [324, 260] on div "Oasis SPA Bath et [GEOGRAPHIC_DATA]" at bounding box center [271, 259] width 115 height 72
select select "0"
select select "1"
select select
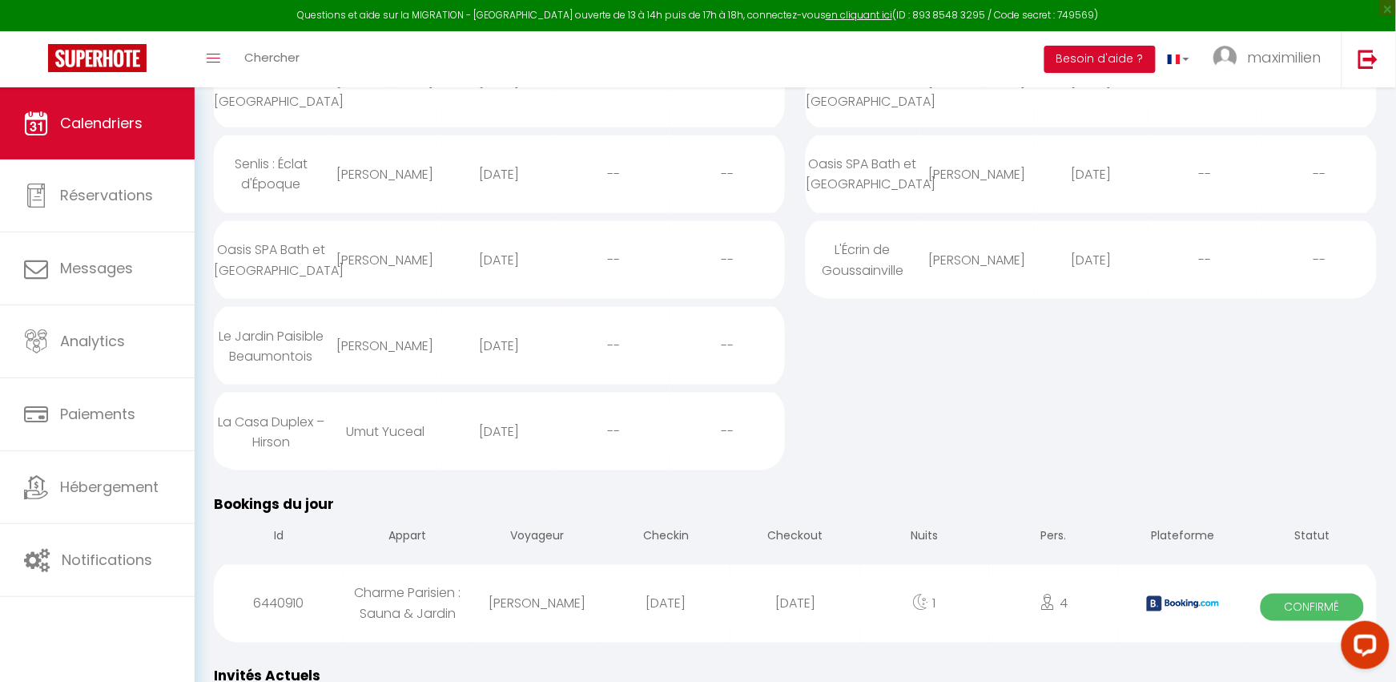
select select
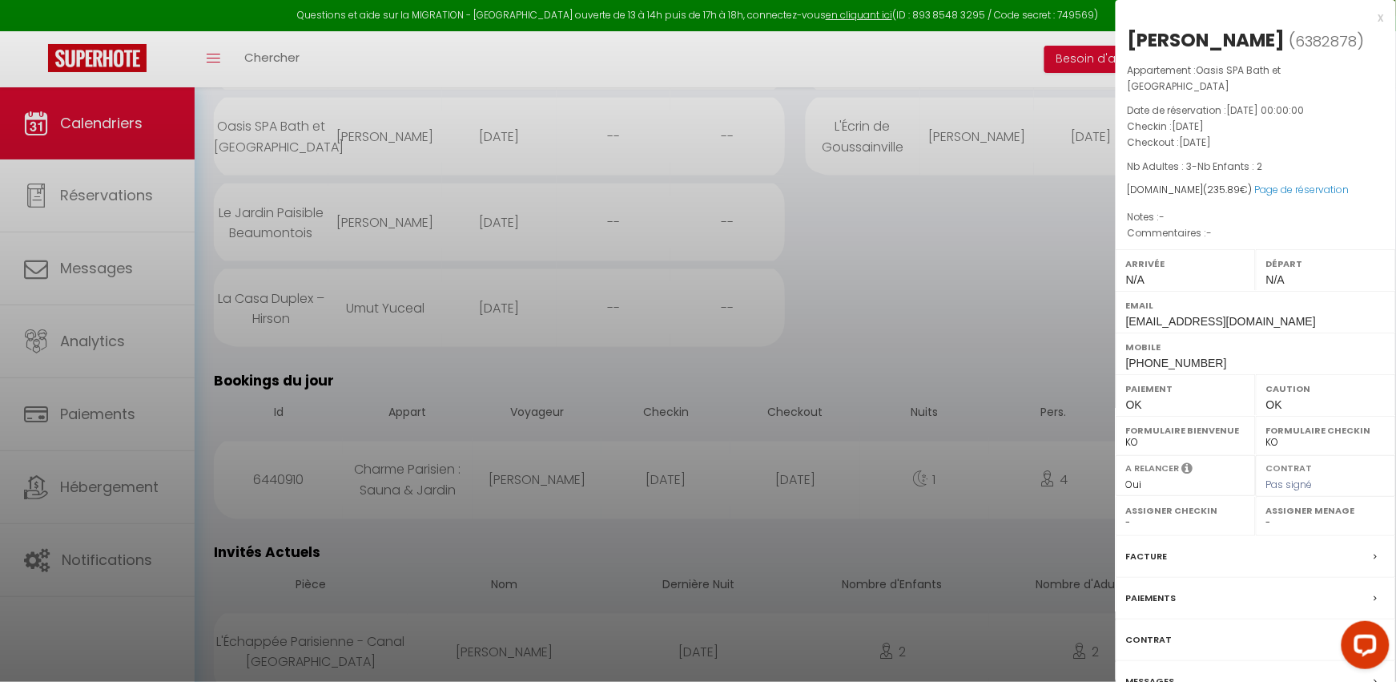
scroll to position [542, 0]
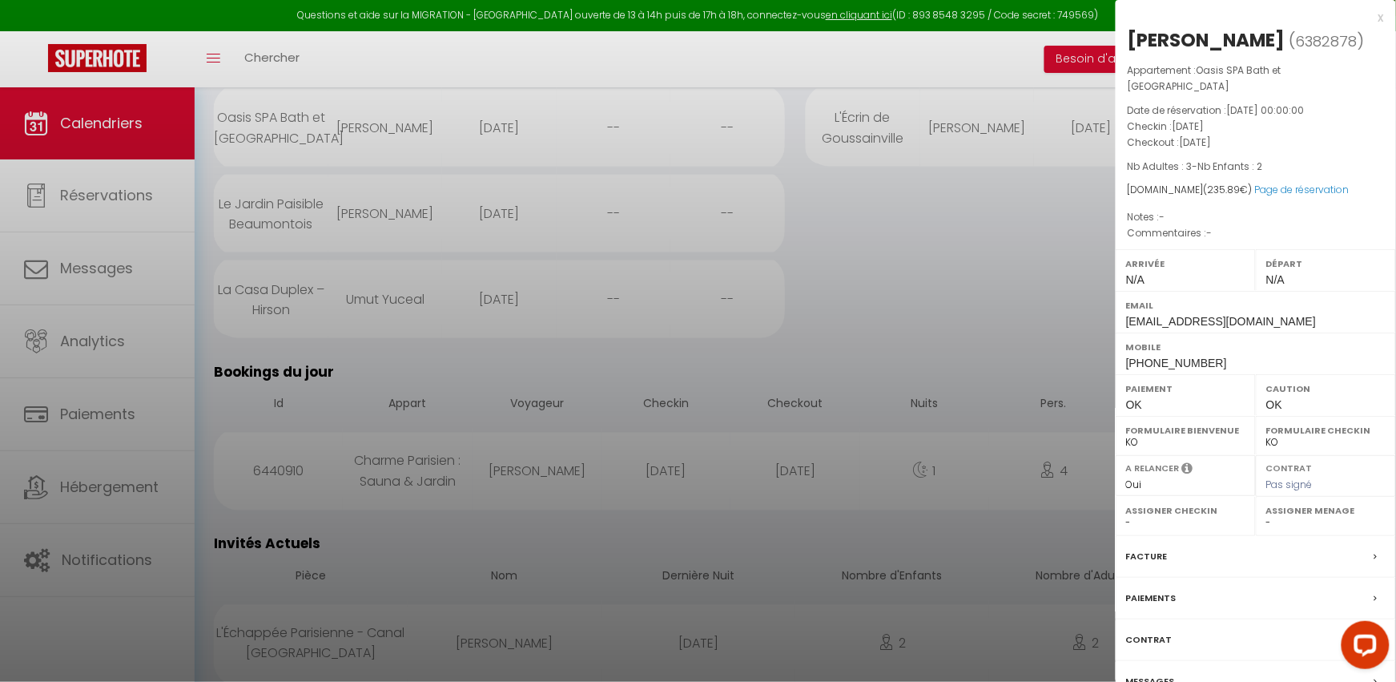
click at [1174, 661] on div "Messages" at bounding box center [1256, 682] width 280 height 42
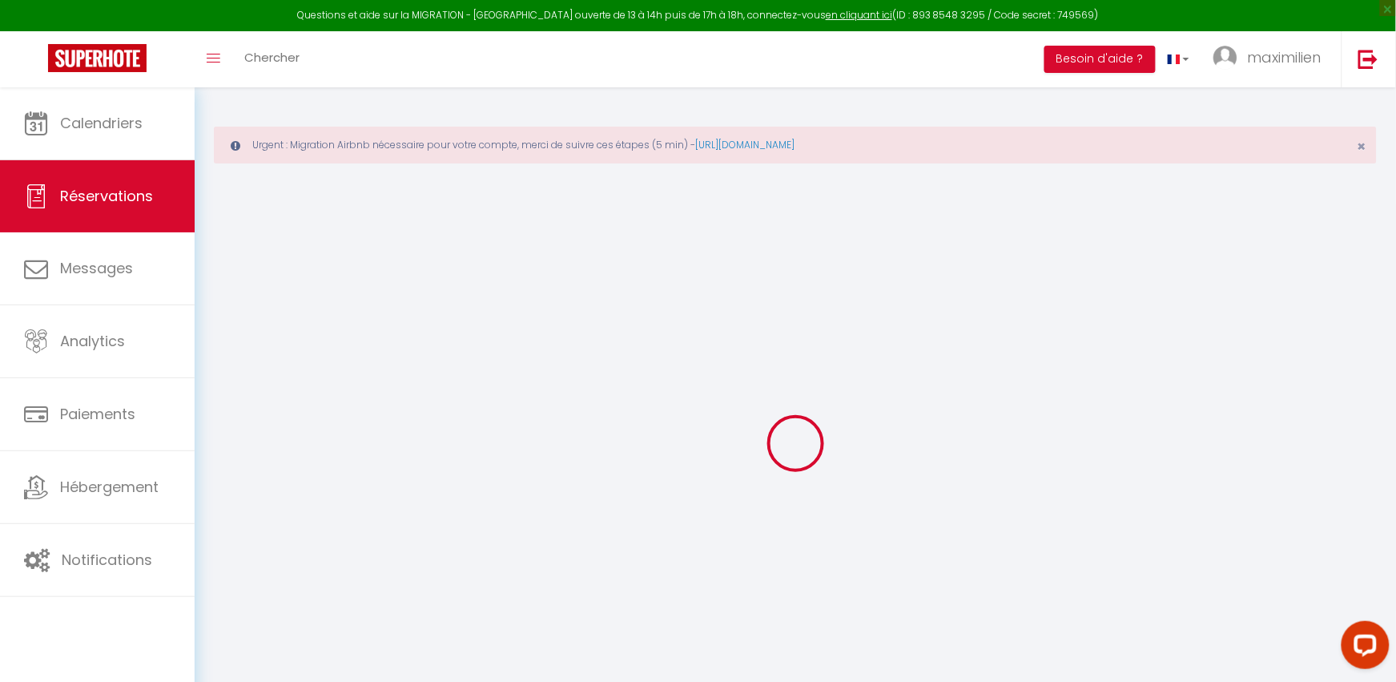
select select
checkbox input "false"
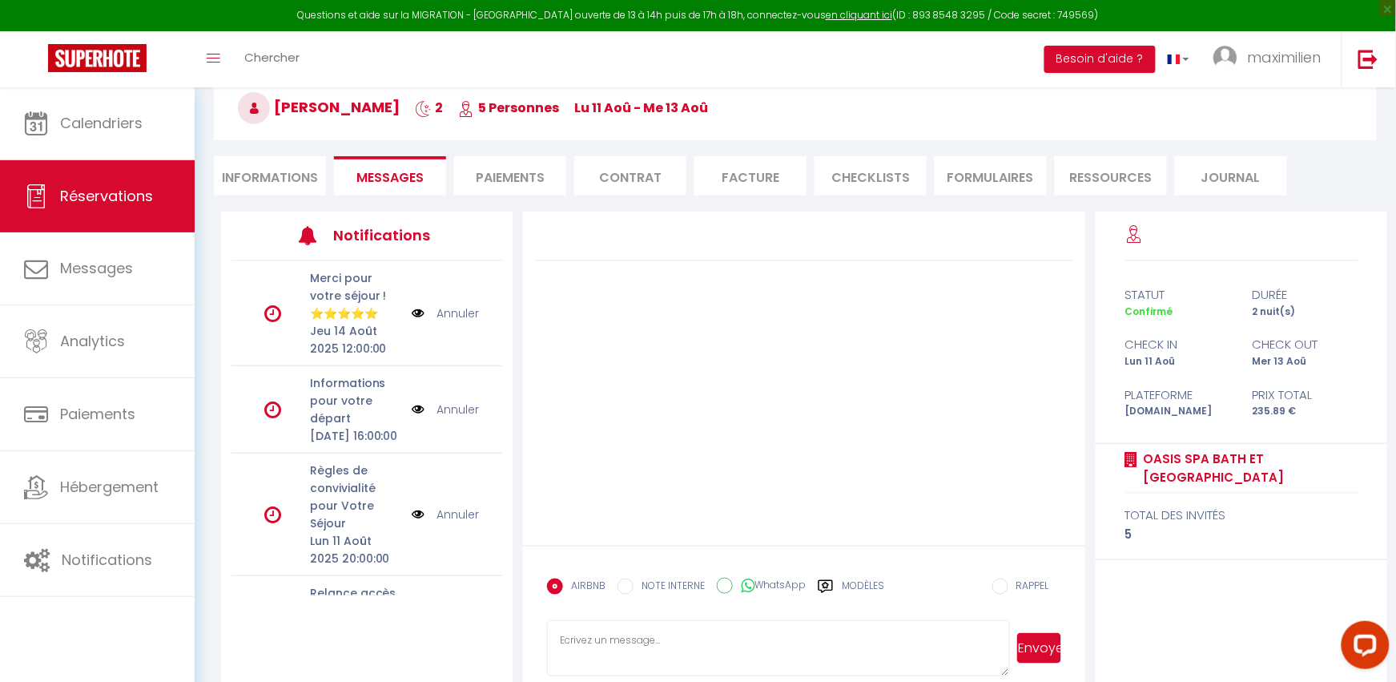
scroll to position [155, 0]
click at [834, 591] on icon at bounding box center [826, 585] width 16 height 16
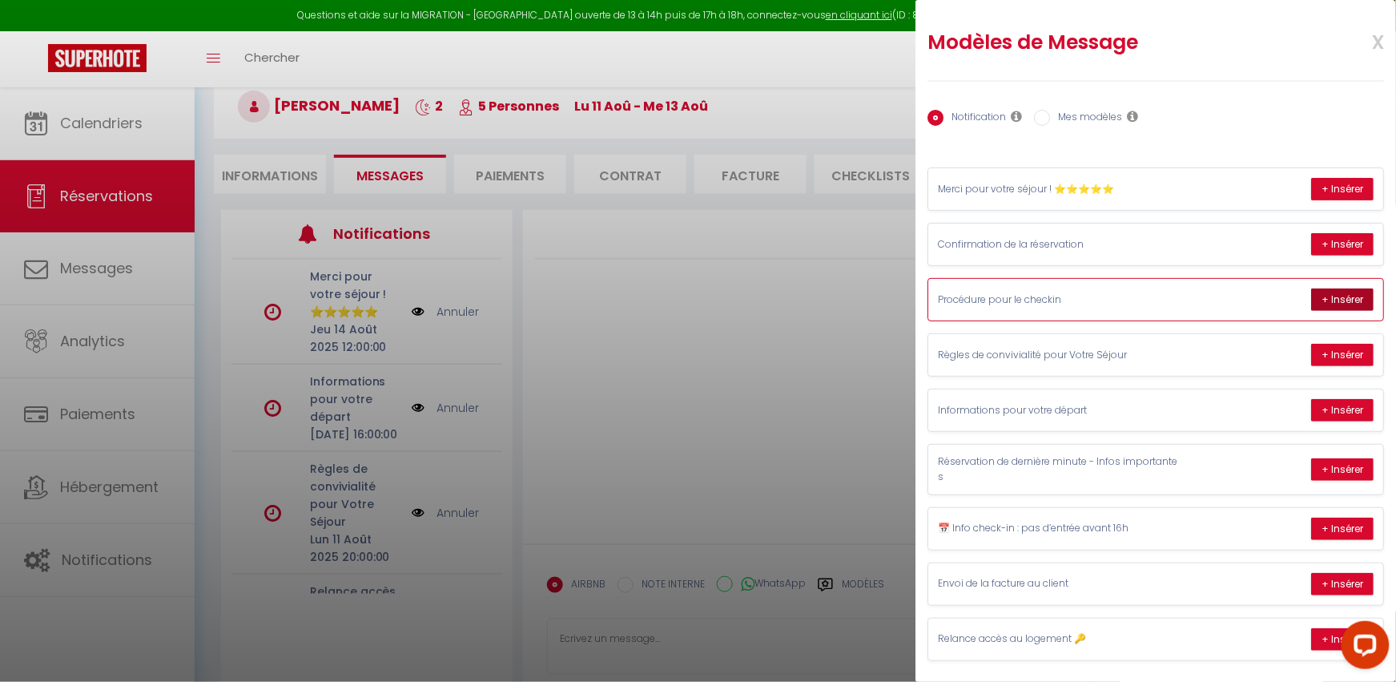
click at [1328, 305] on button "+ Insérer" at bounding box center [1342, 299] width 62 height 22
type textarea "Loremip Dolor 😊, Sita conse adip el sedd eiusmodtem i Utlab ETD Magn al Enimad …"
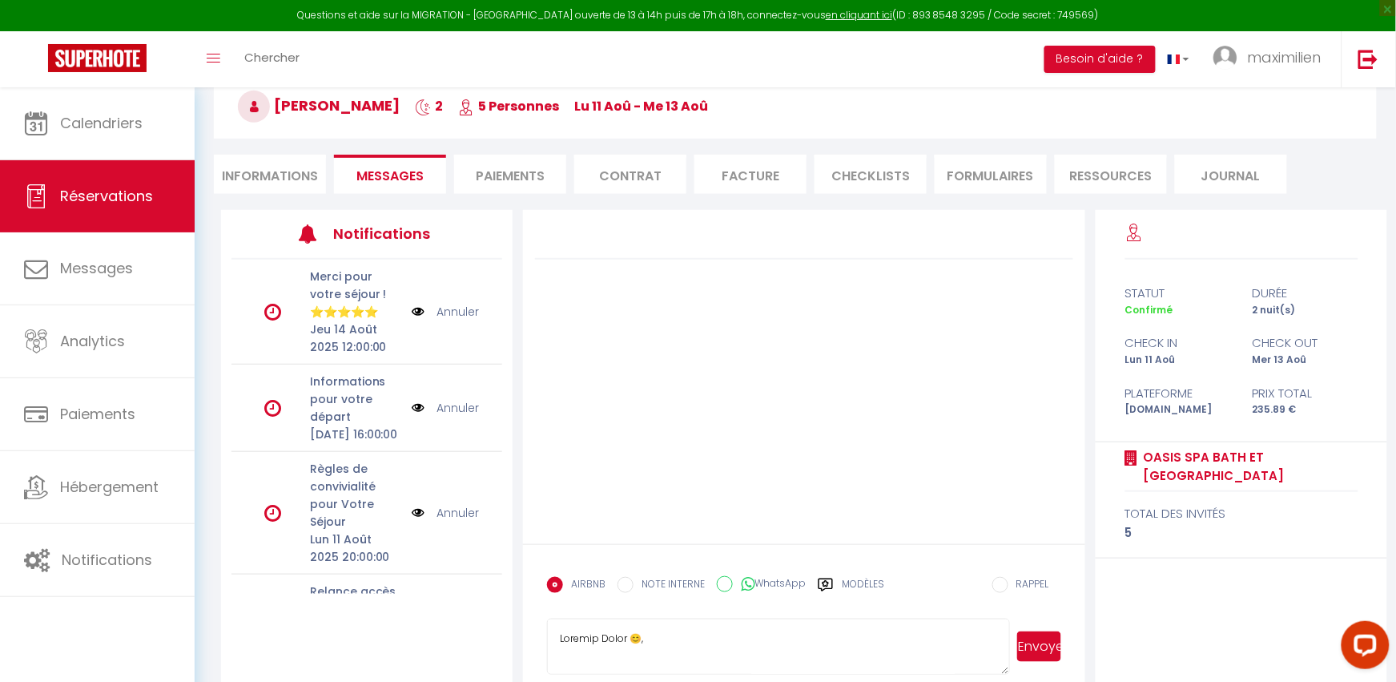
click at [1054, 644] on button "Envoyer" at bounding box center [1039, 646] width 44 height 30
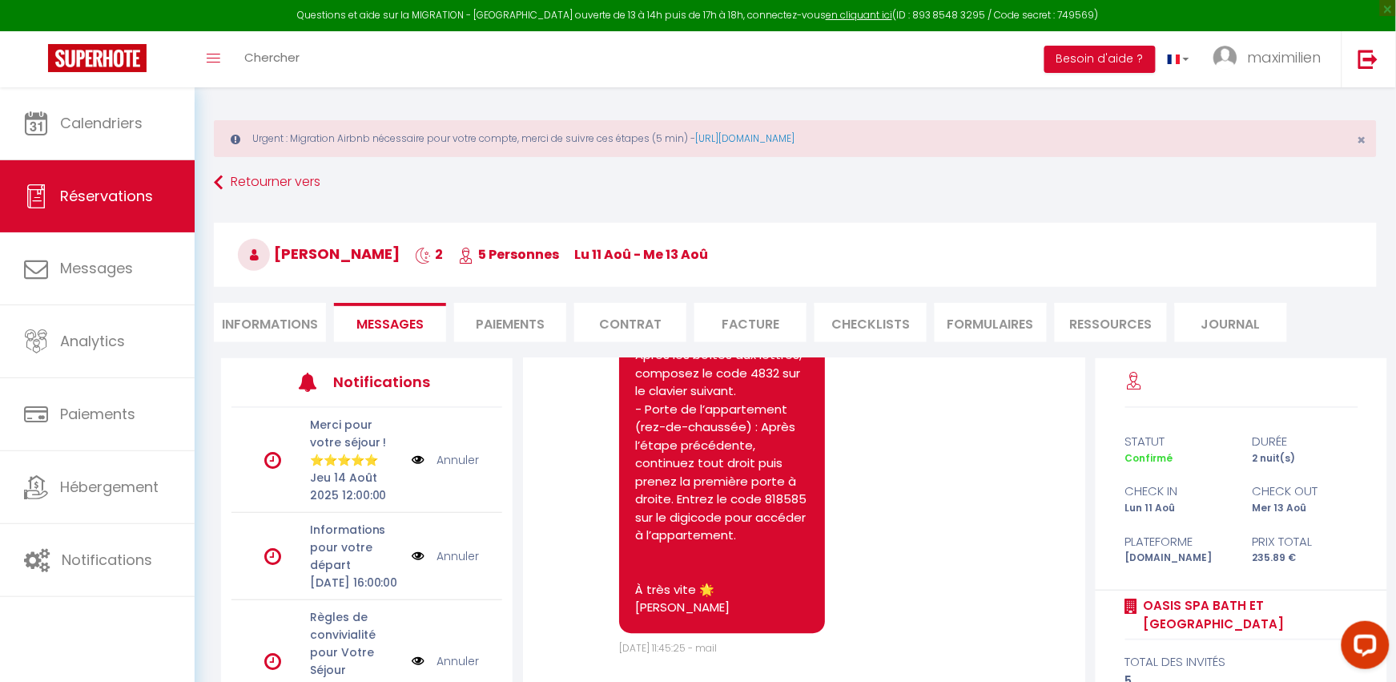
scroll to position [0, 0]
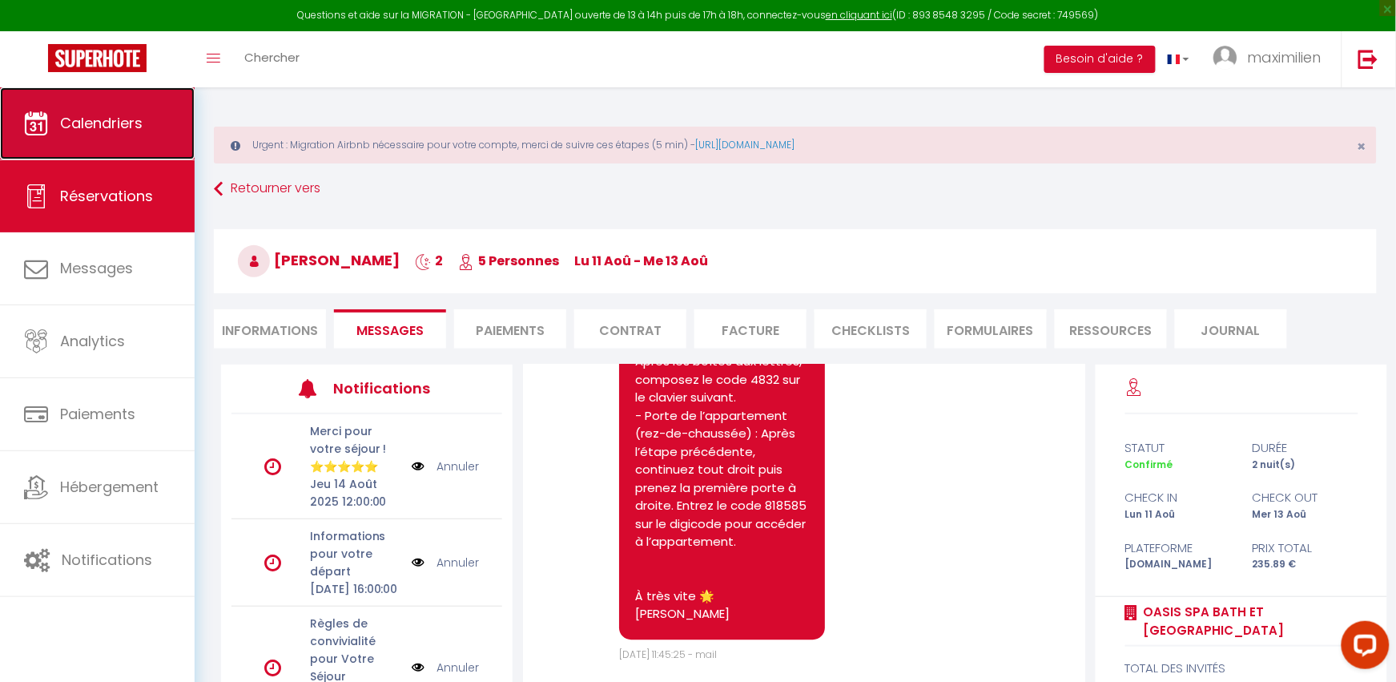
click at [144, 119] on link "Calendriers" at bounding box center [97, 123] width 195 height 72
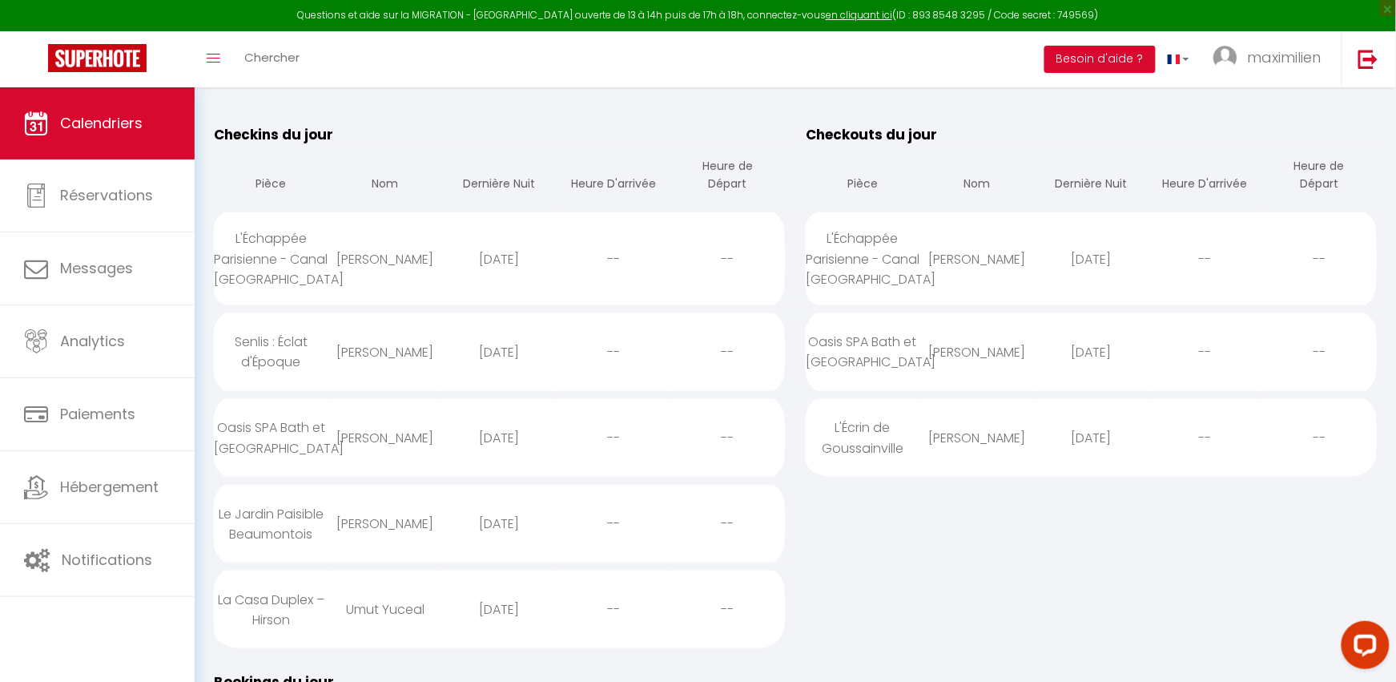
scroll to position [233, 0]
click at [280, 445] on div "Oasis SPA Bath et [GEOGRAPHIC_DATA]" at bounding box center [271, 437] width 115 height 72
select select "0"
select select "1"
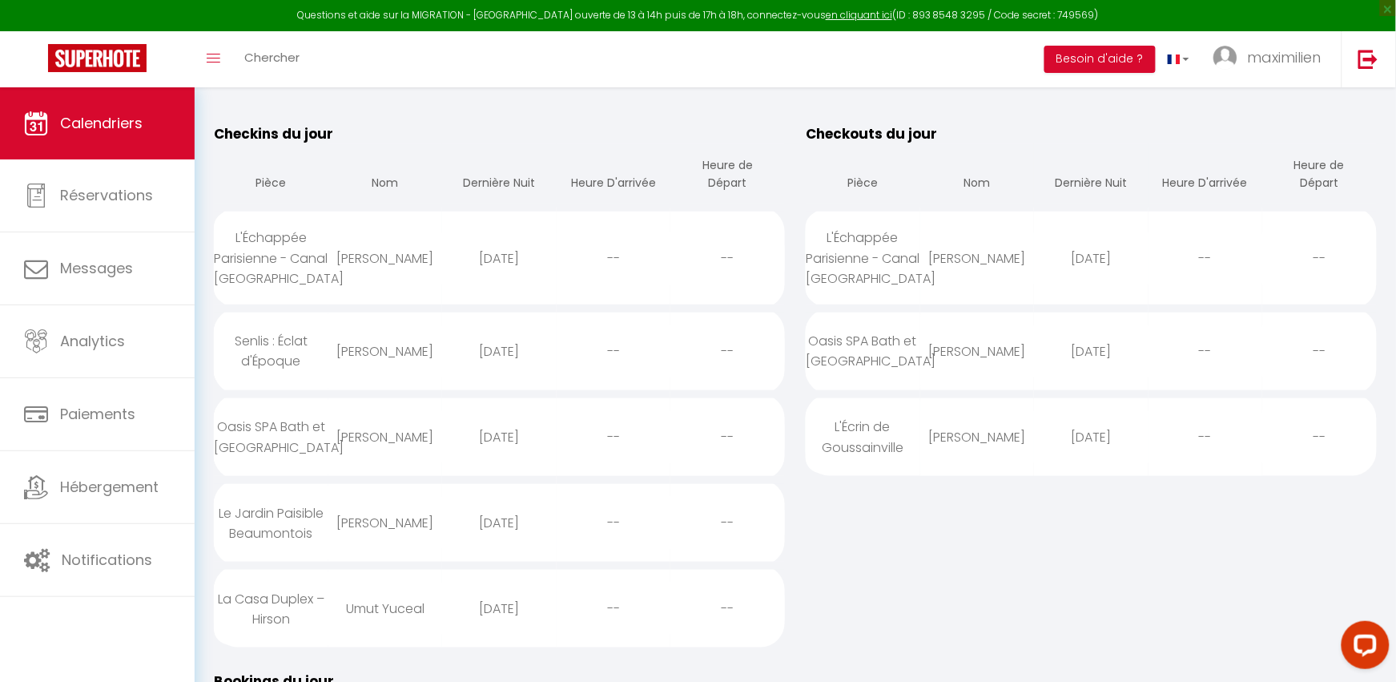
select select
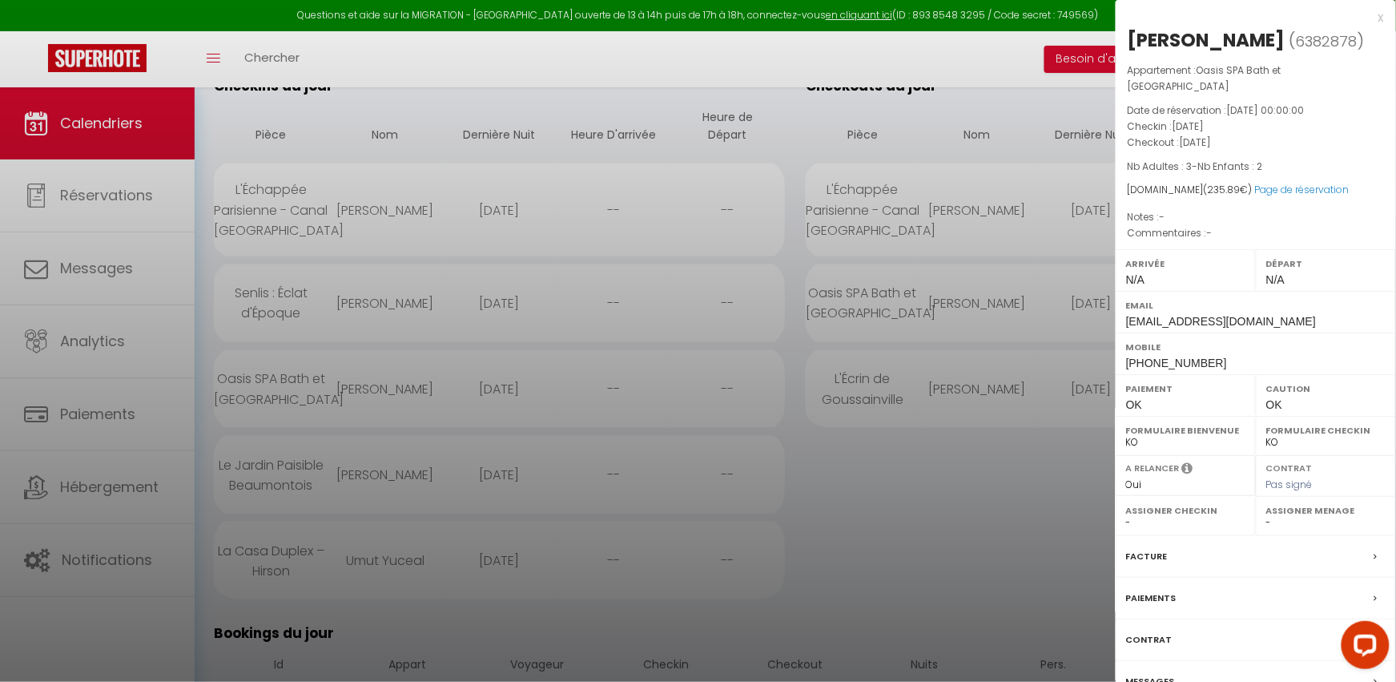
scroll to position [283, 0]
click at [1173, 674] on label "Messages" at bounding box center [1150, 681] width 49 height 17
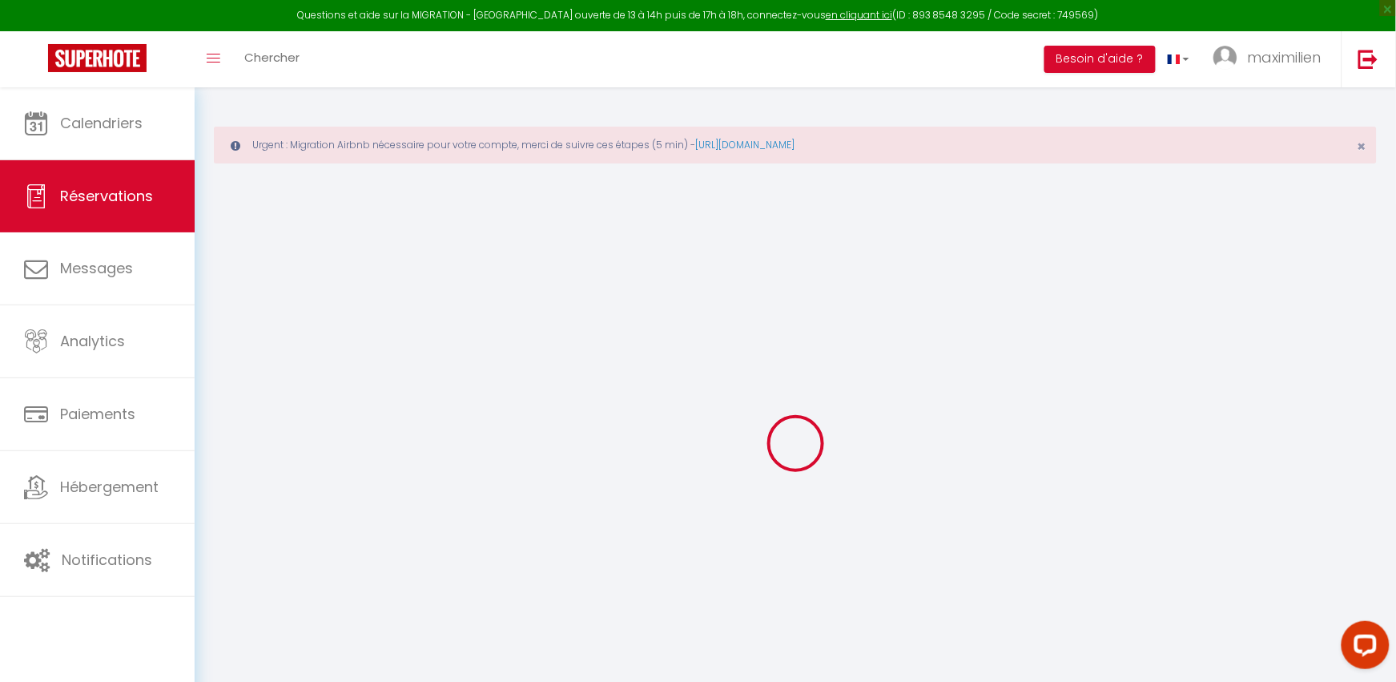
type input "Jemal"
type input "[PERSON_NAME]"
type input "[EMAIL_ADDRESS][DOMAIN_NAME]"
type input "[PHONE_NUMBER]"
select select
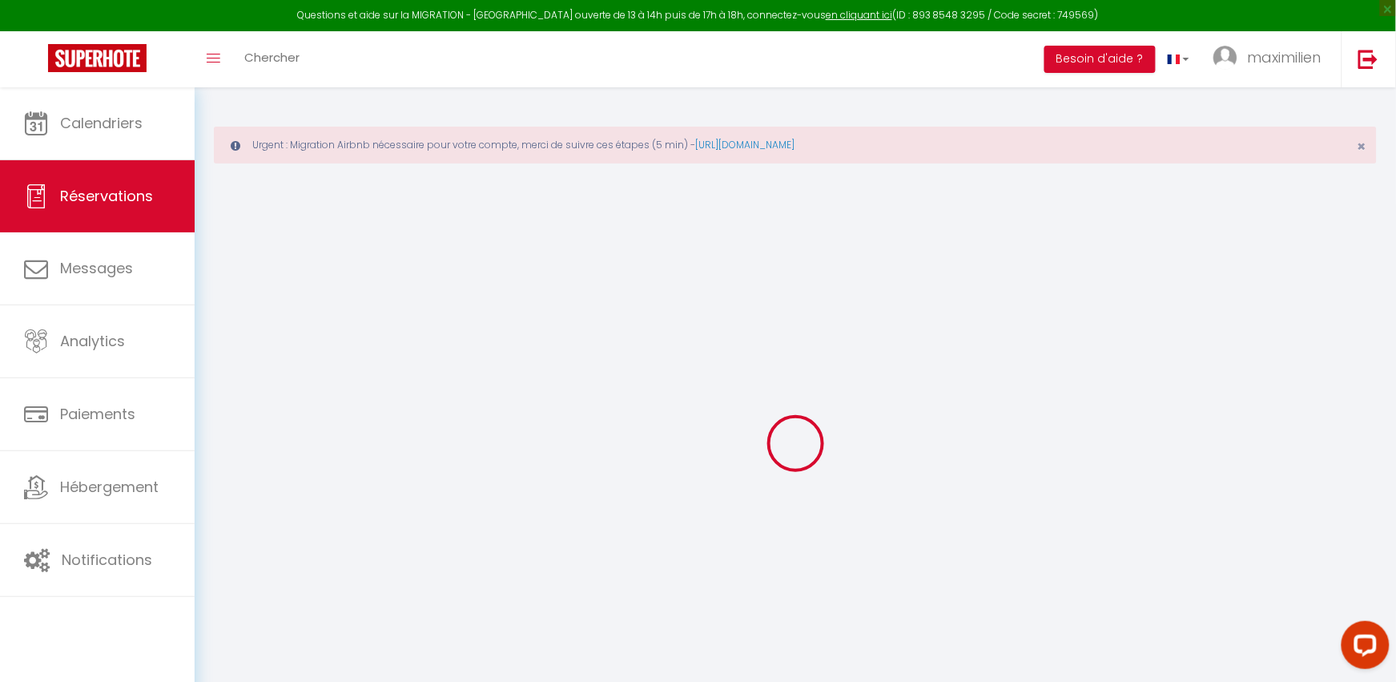
type input "6.63"
select select "40713"
select select "1"
select select
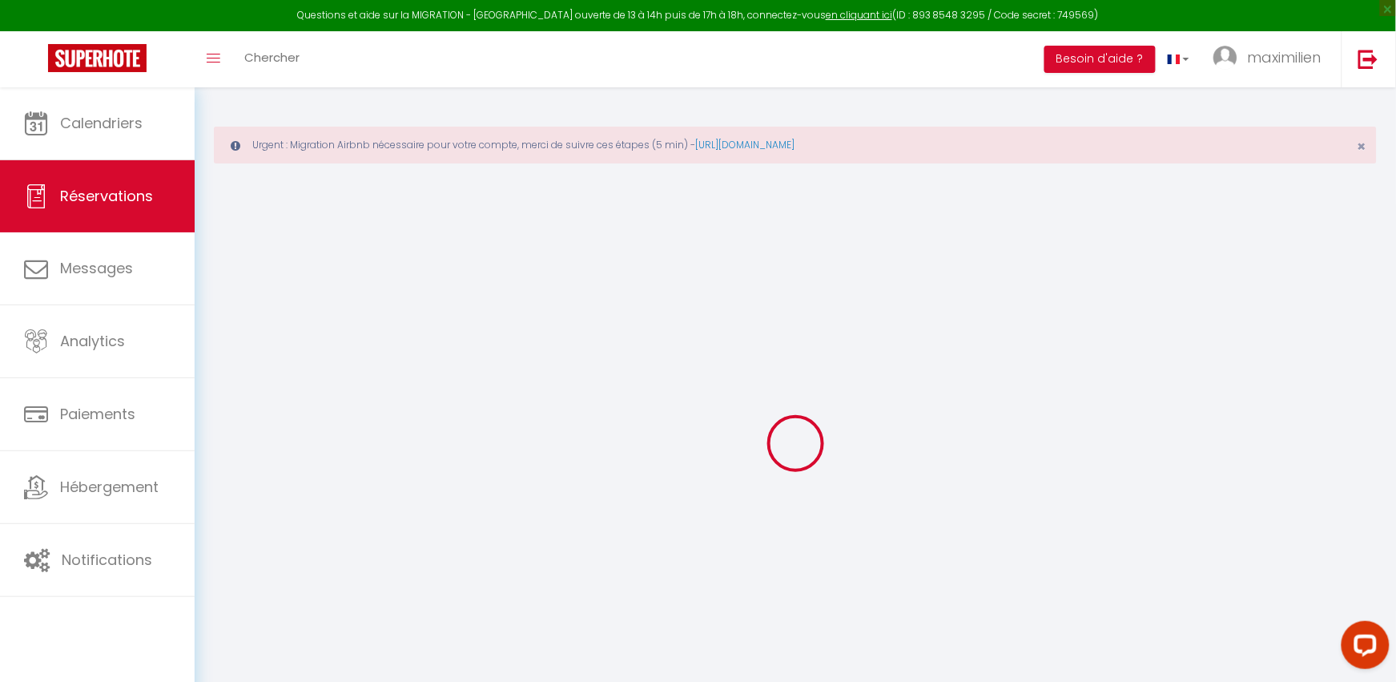
type input "3"
type input "2"
select select "12"
select select
type input "153.9"
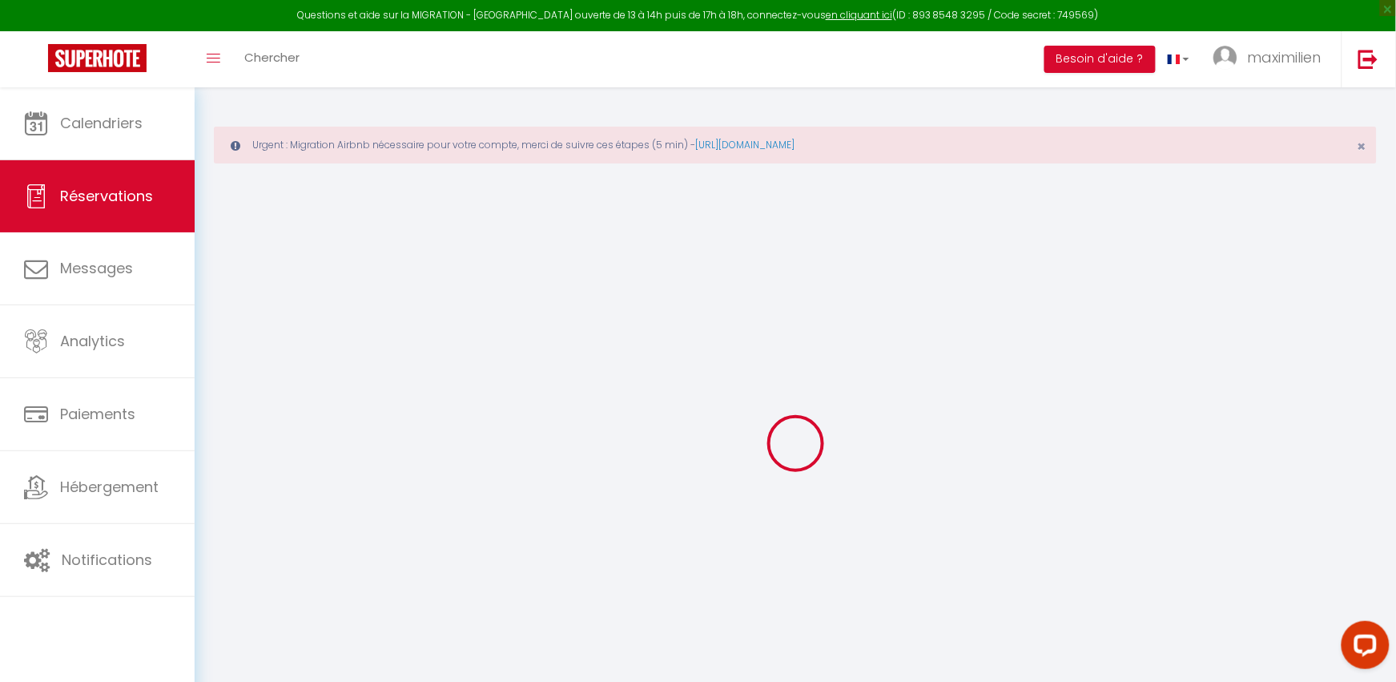
checkbox input "false"
type input "0"
select select "1"
type input "0"
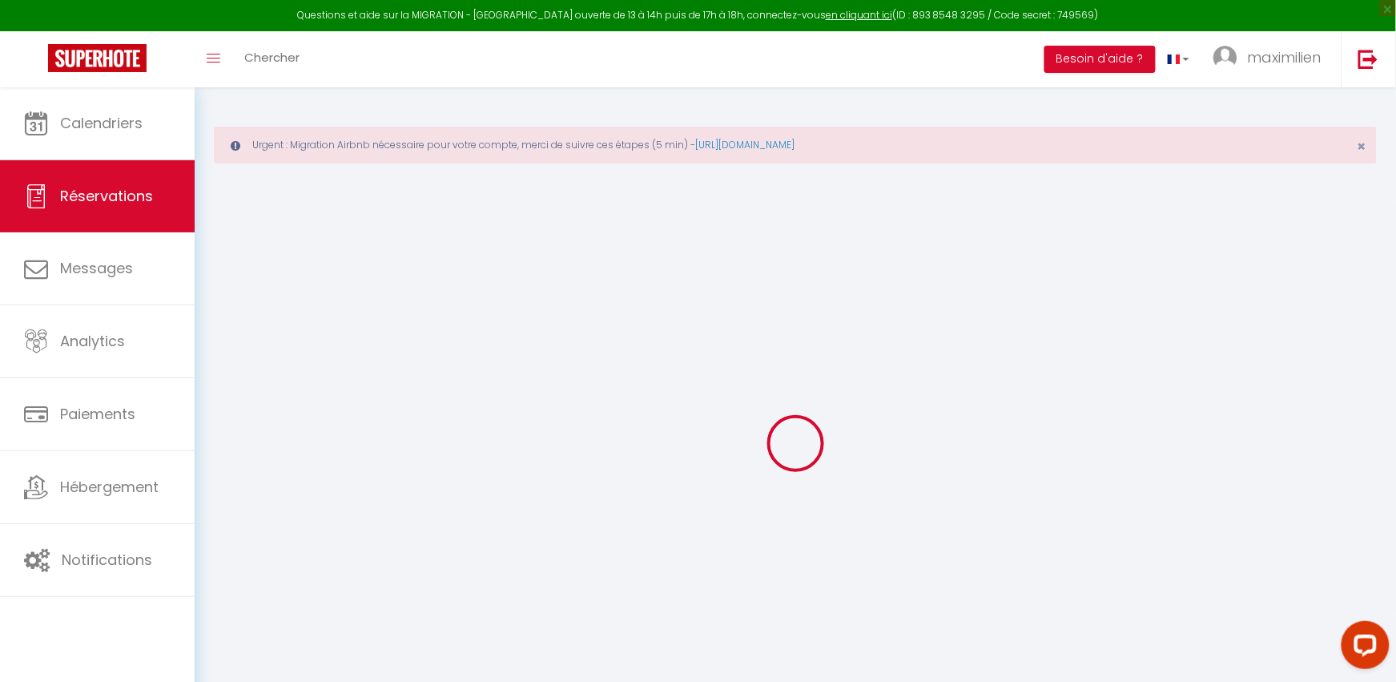
type input "0"
select select
select select "15"
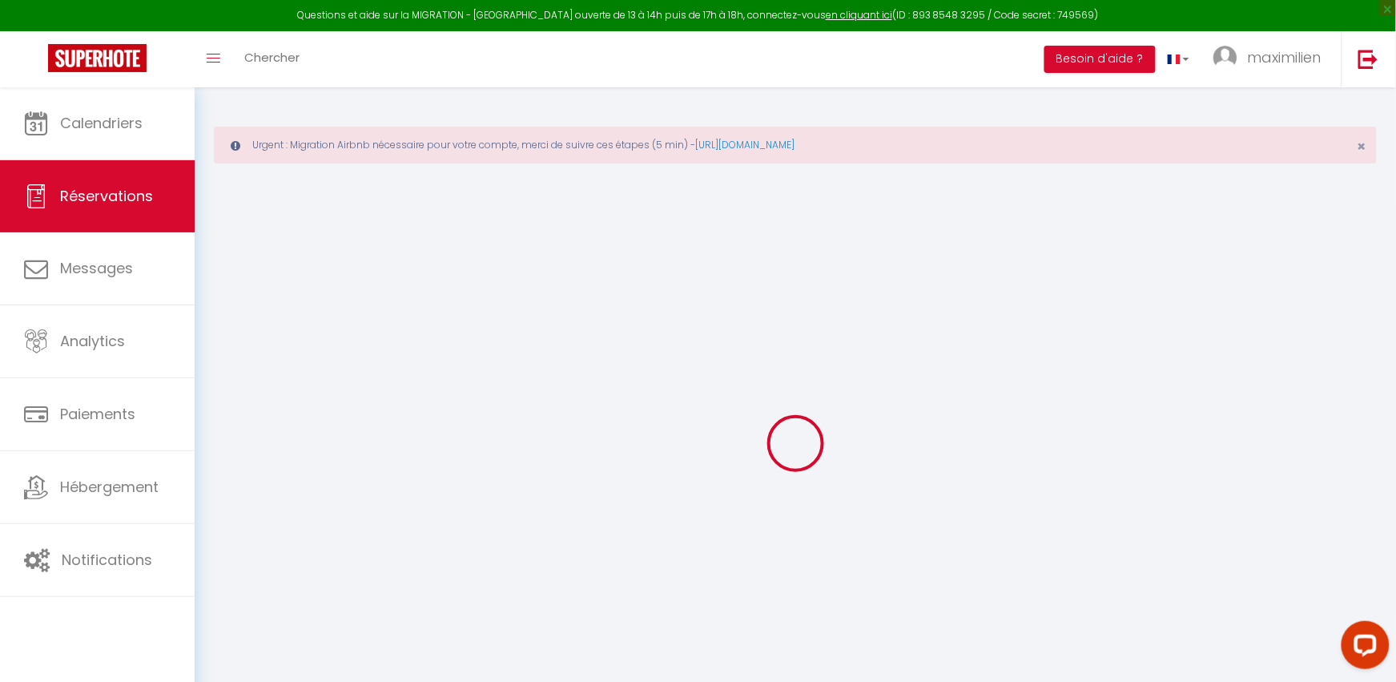
checkbox input "false"
select select
checkbox input "false"
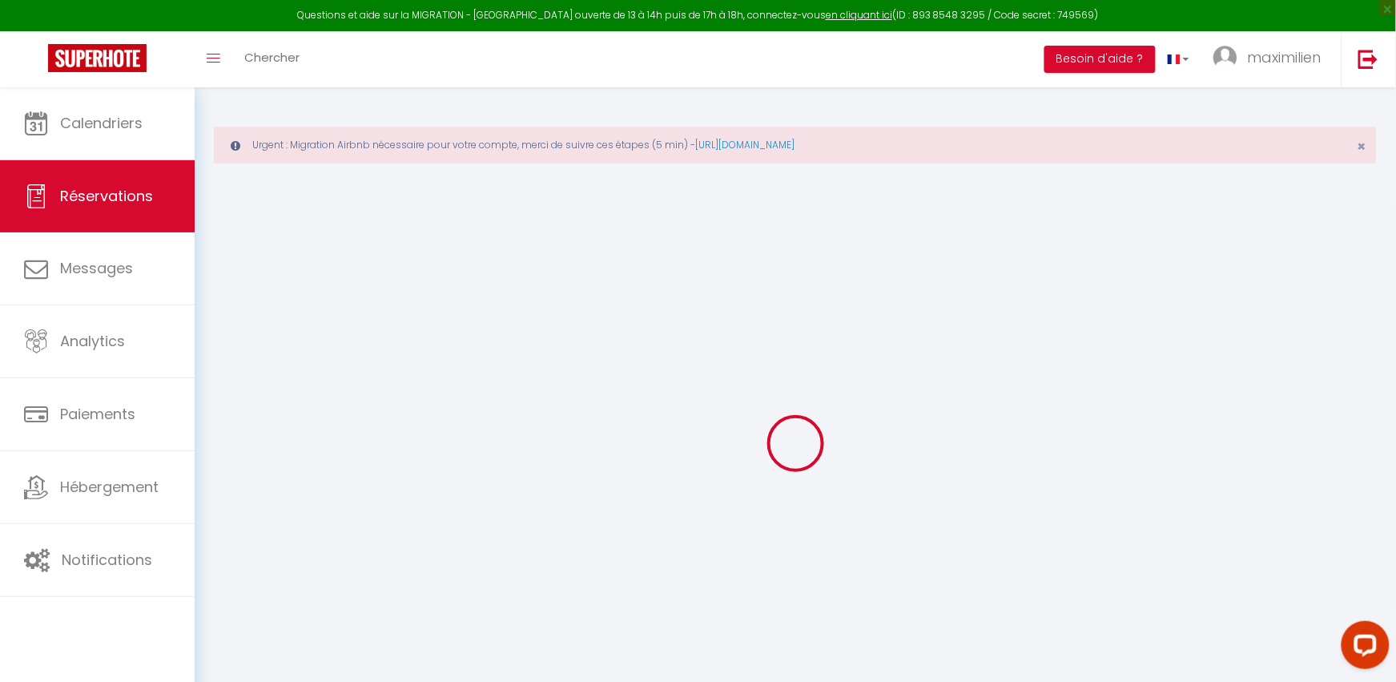
select select
checkbox input "false"
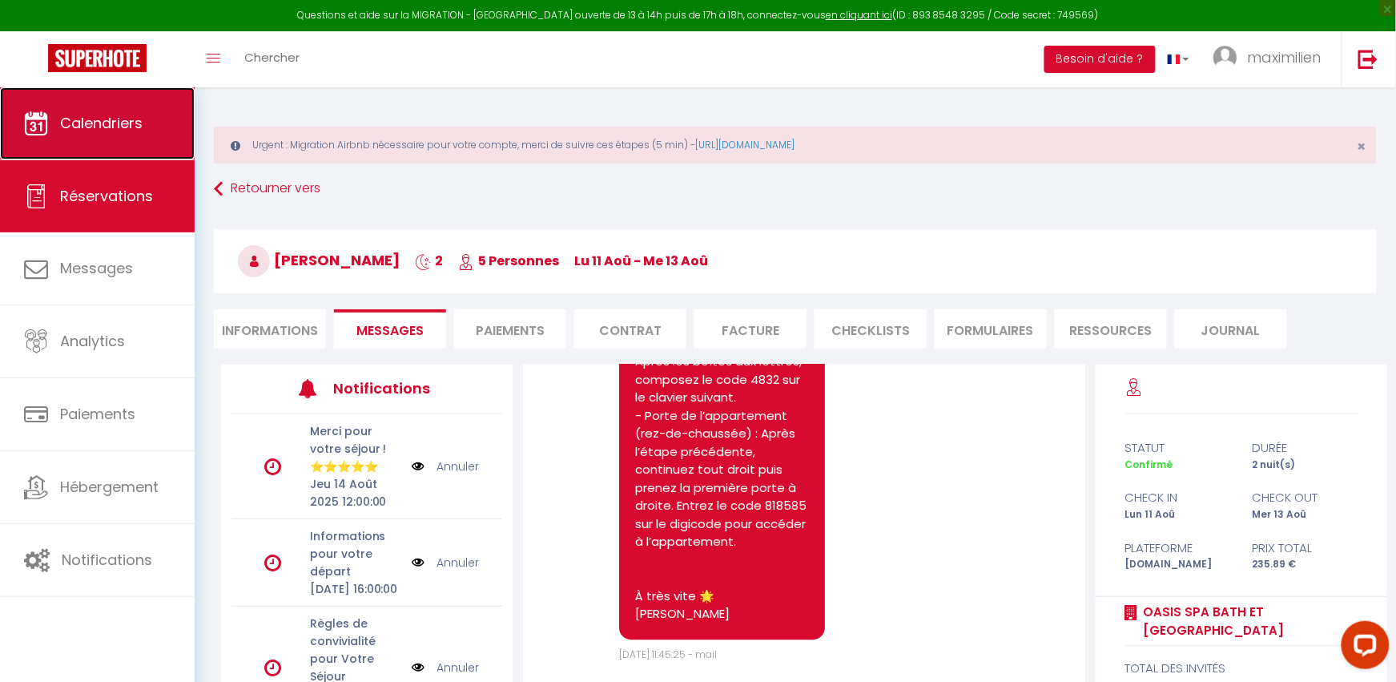
click at [115, 131] on span "Calendriers" at bounding box center [101, 123] width 83 height 20
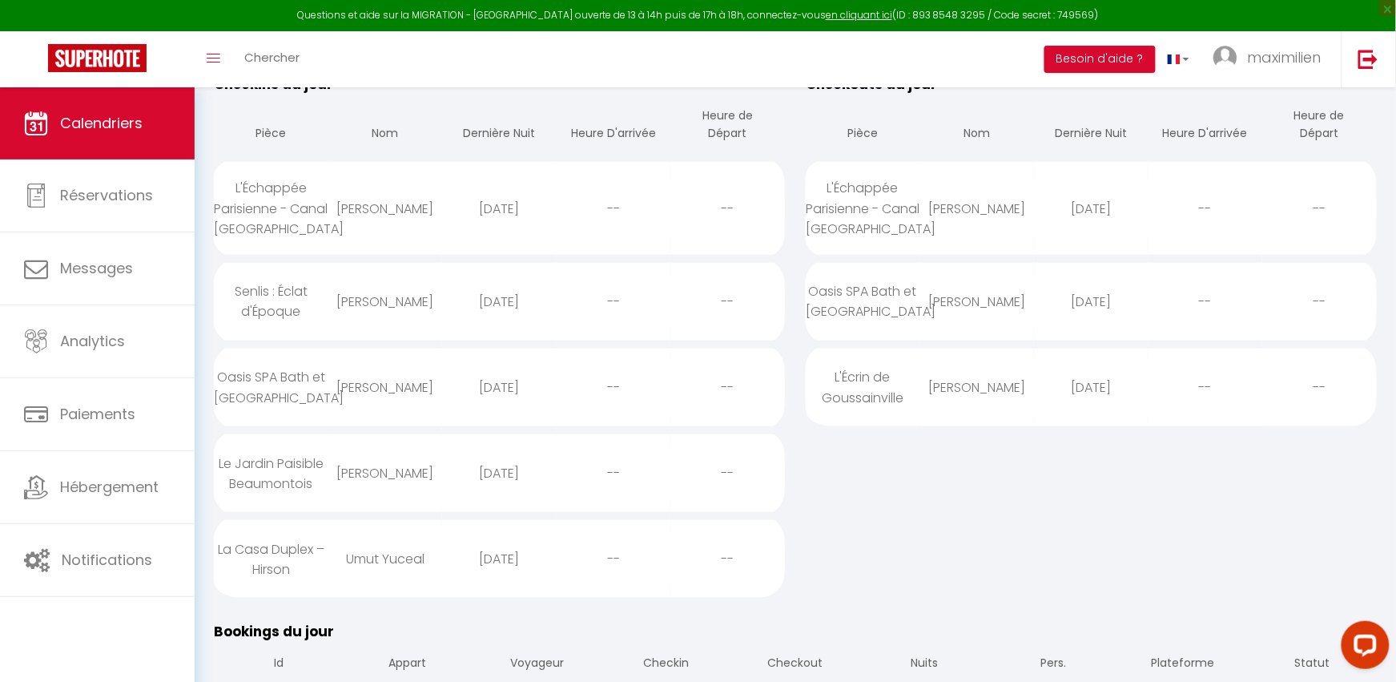
scroll to position [287, 0]
click at [293, 557] on div "La Casa Duplex – Hirson" at bounding box center [271, 555] width 115 height 72
select select "0"
select select "1"
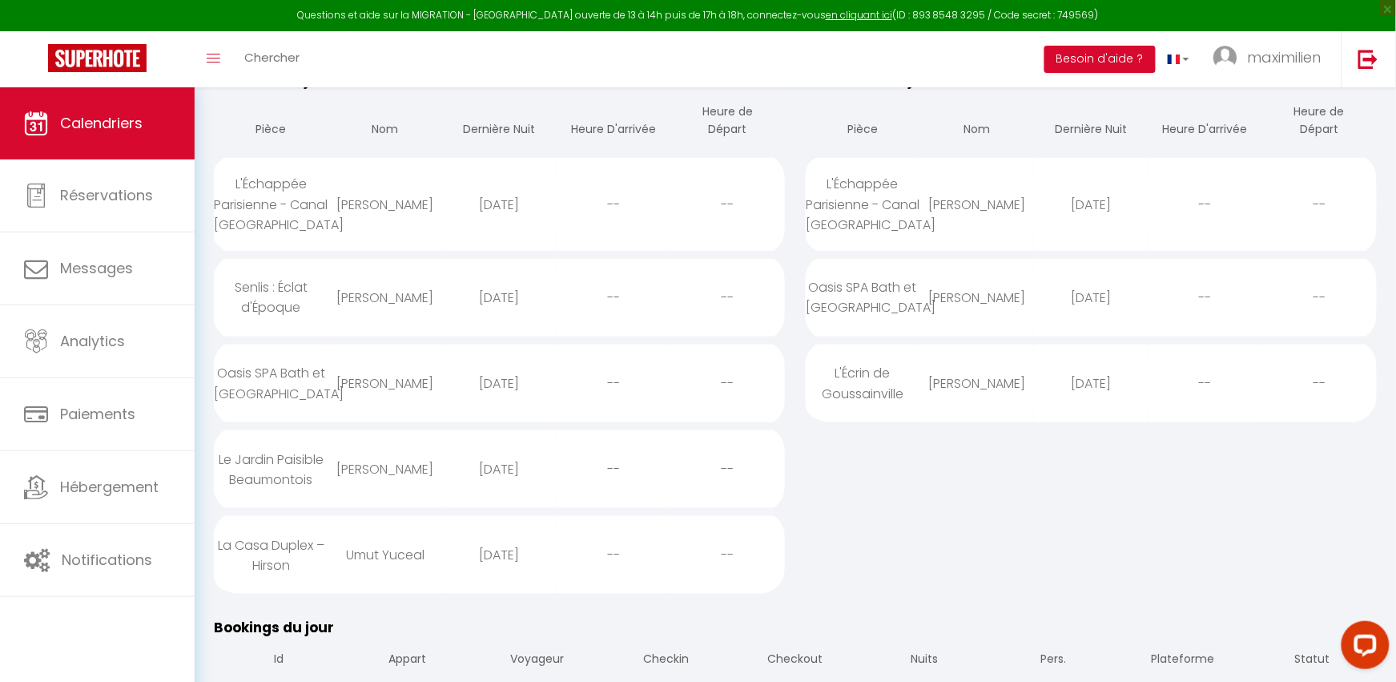
select select
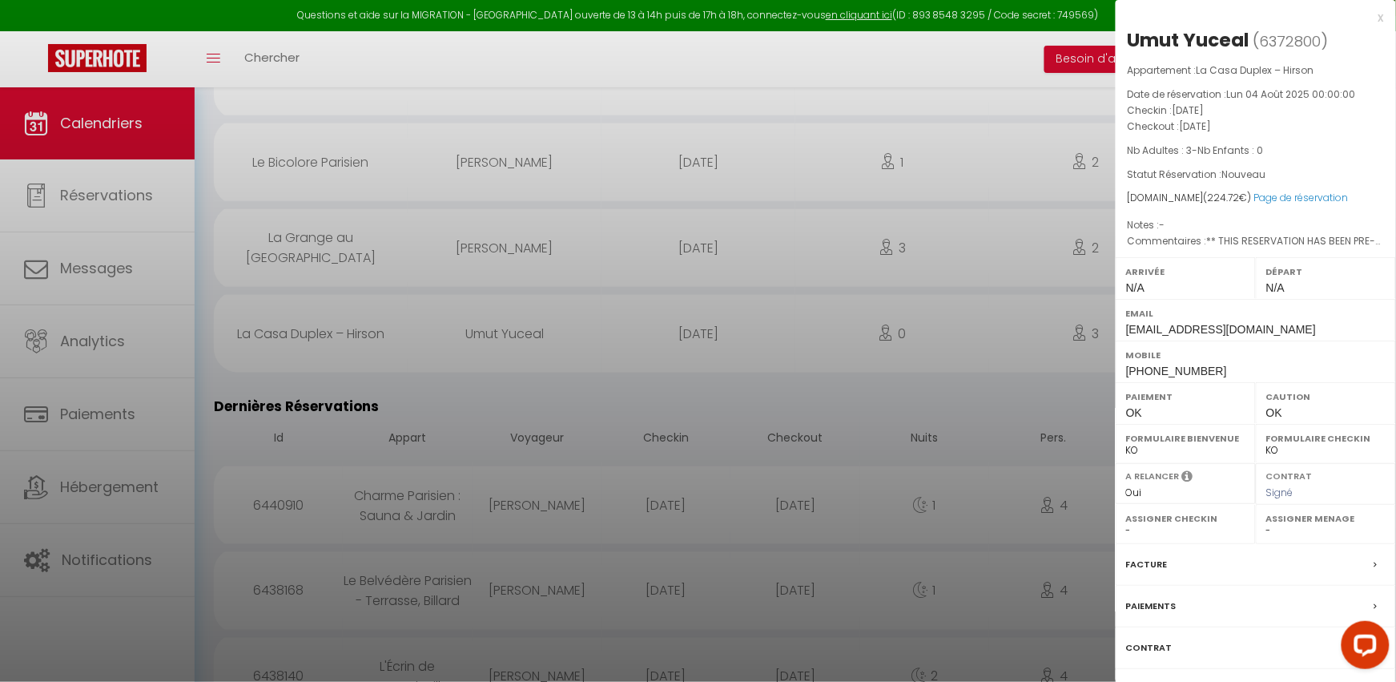
scroll to position [0, 0]
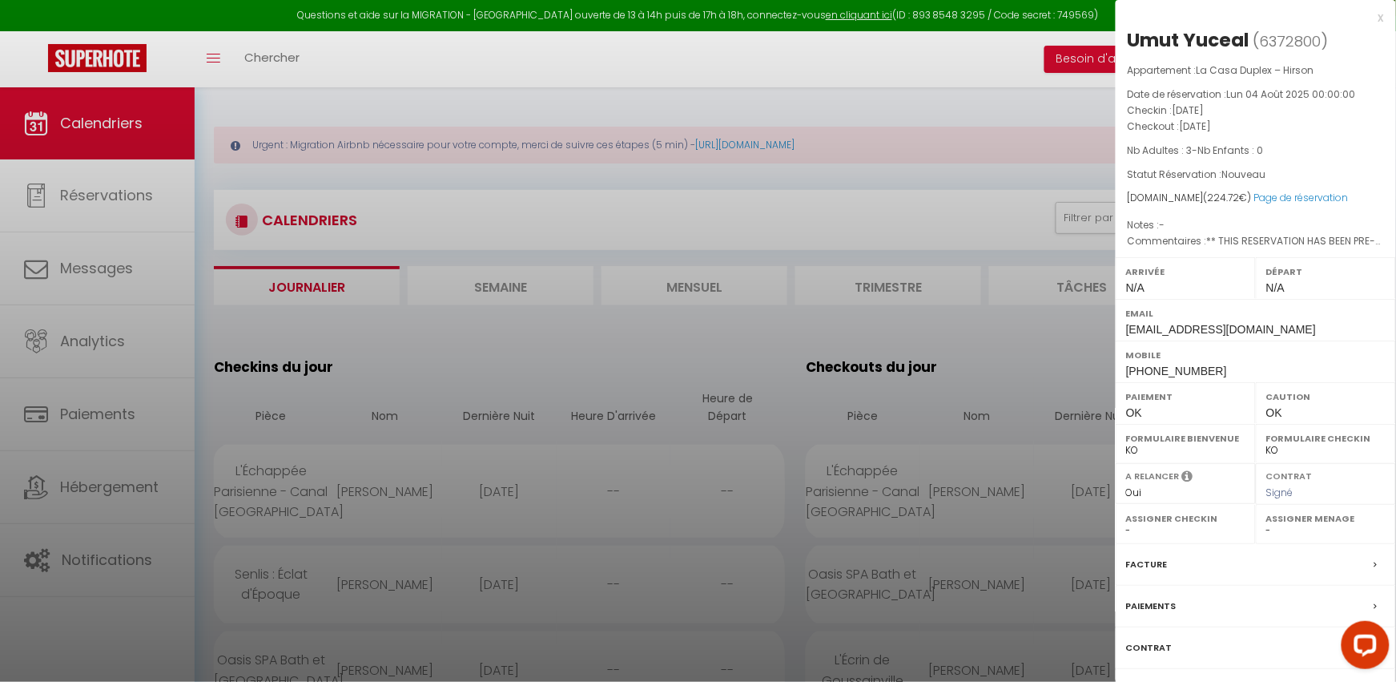
click at [1342, 125] on p "Checkout : [DATE]" at bounding box center [1256, 127] width 256 height 16
click at [1226, 654] on div "Contrat" at bounding box center [1256, 648] width 280 height 42
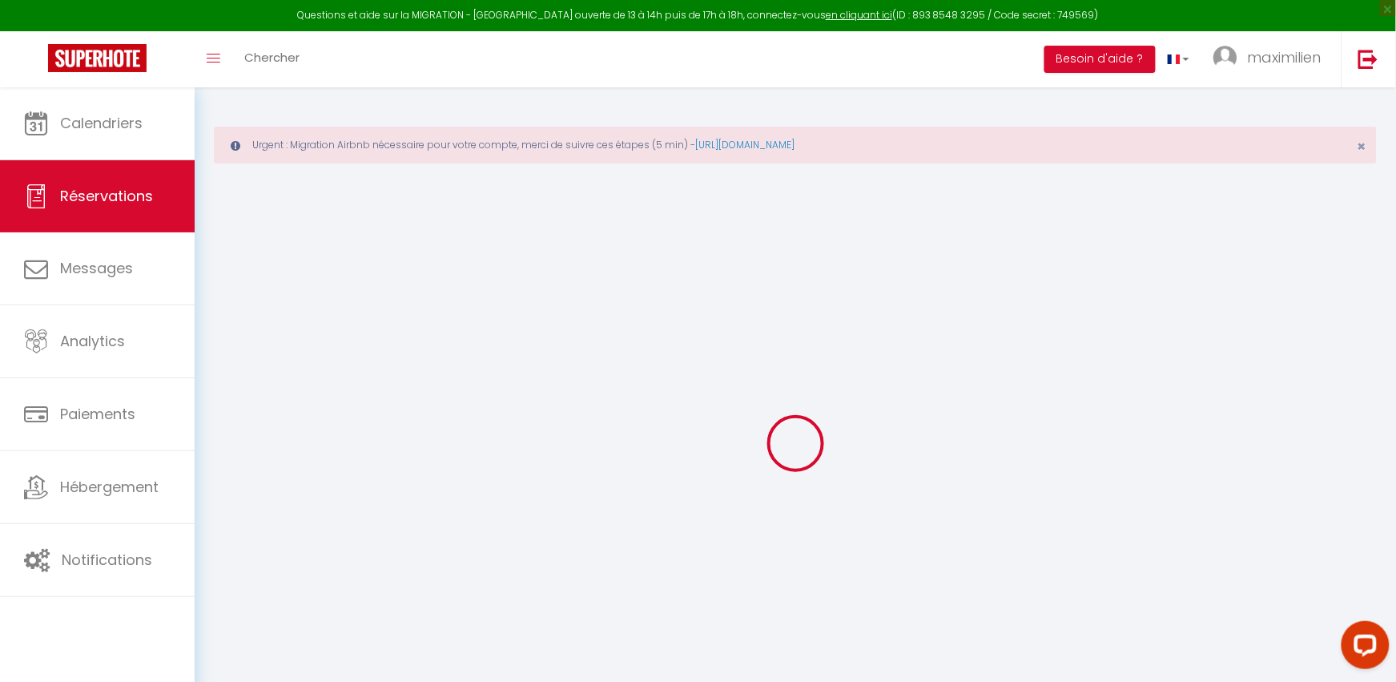
select select
checkbox input "false"
type textarea "** THIS RESERVATION HAS BEEN PRE-PAID ** BOOKING NOTE : Payment charge is EUR 3…"
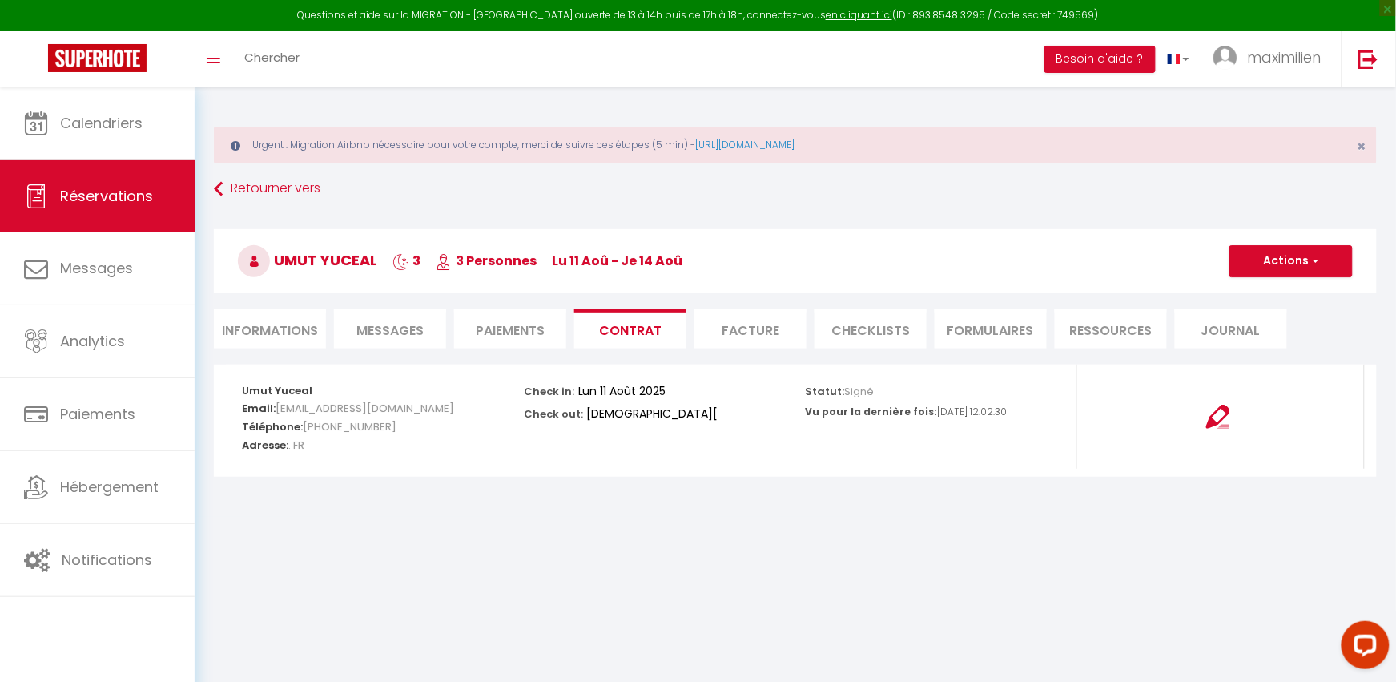
click at [415, 329] on span "Messages" at bounding box center [389, 330] width 67 height 18
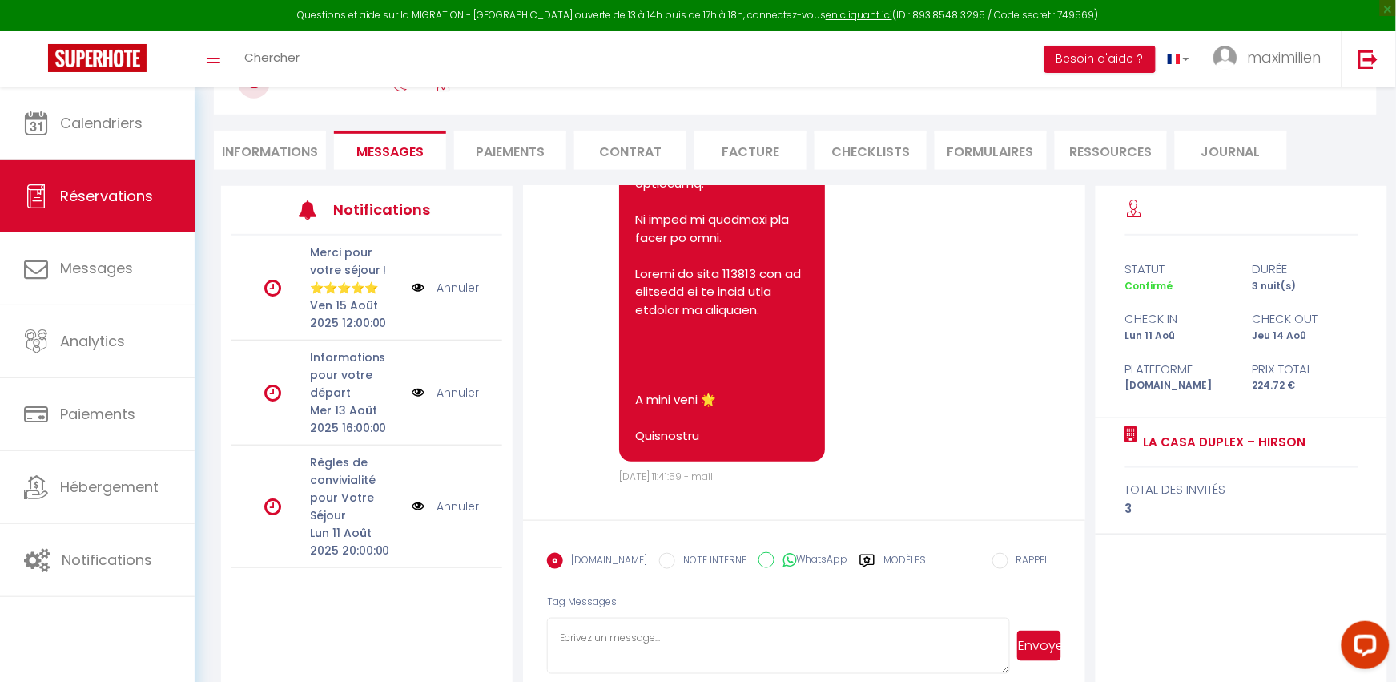
scroll to position [8148, 0]
click at [273, 148] on li "Informations" at bounding box center [270, 150] width 112 height 39
select select
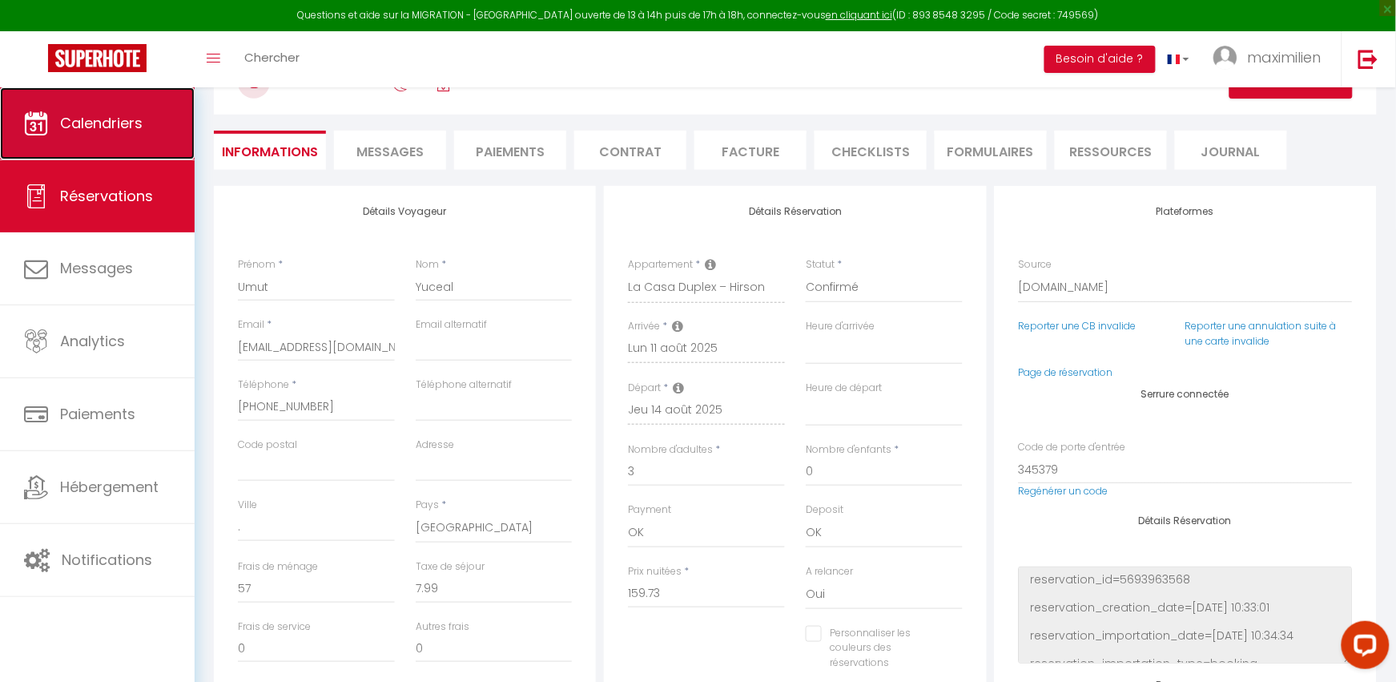
click at [96, 101] on link "Calendriers" at bounding box center [97, 123] width 195 height 72
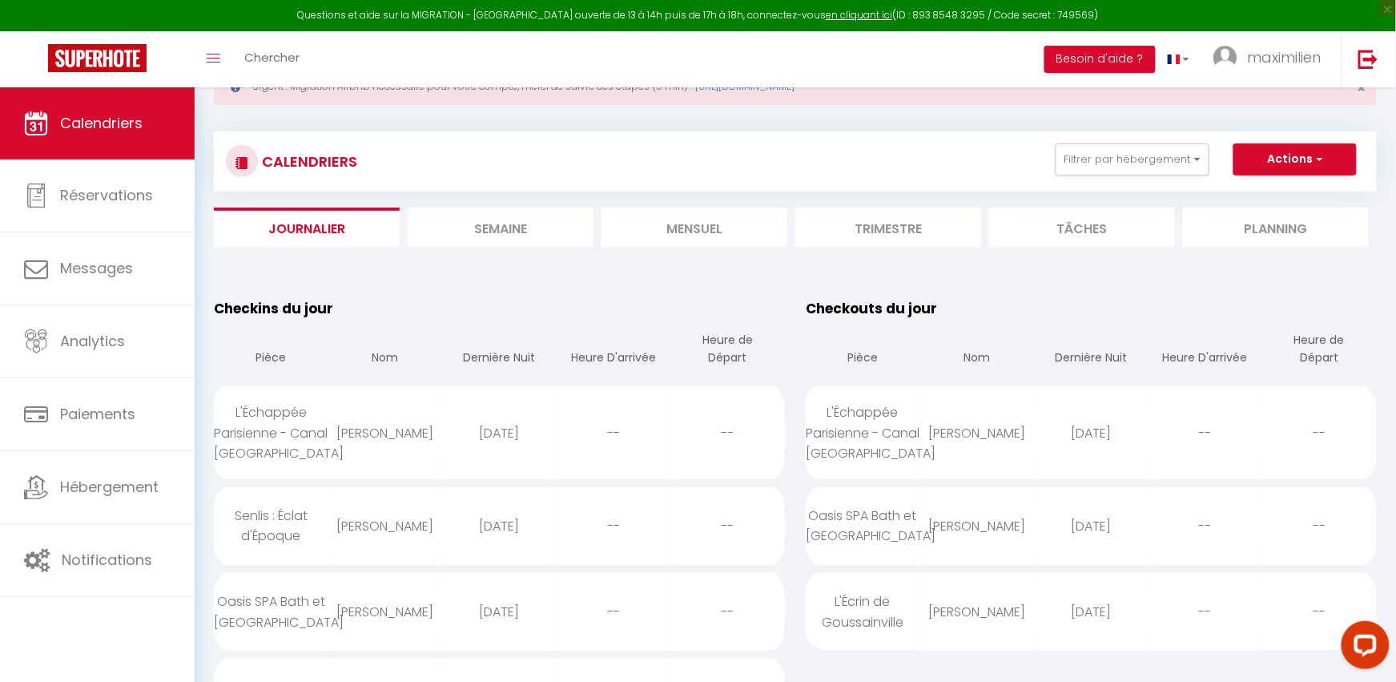
scroll to position [57, 0]
click at [687, 234] on li "Mensuel" at bounding box center [695, 228] width 186 height 39
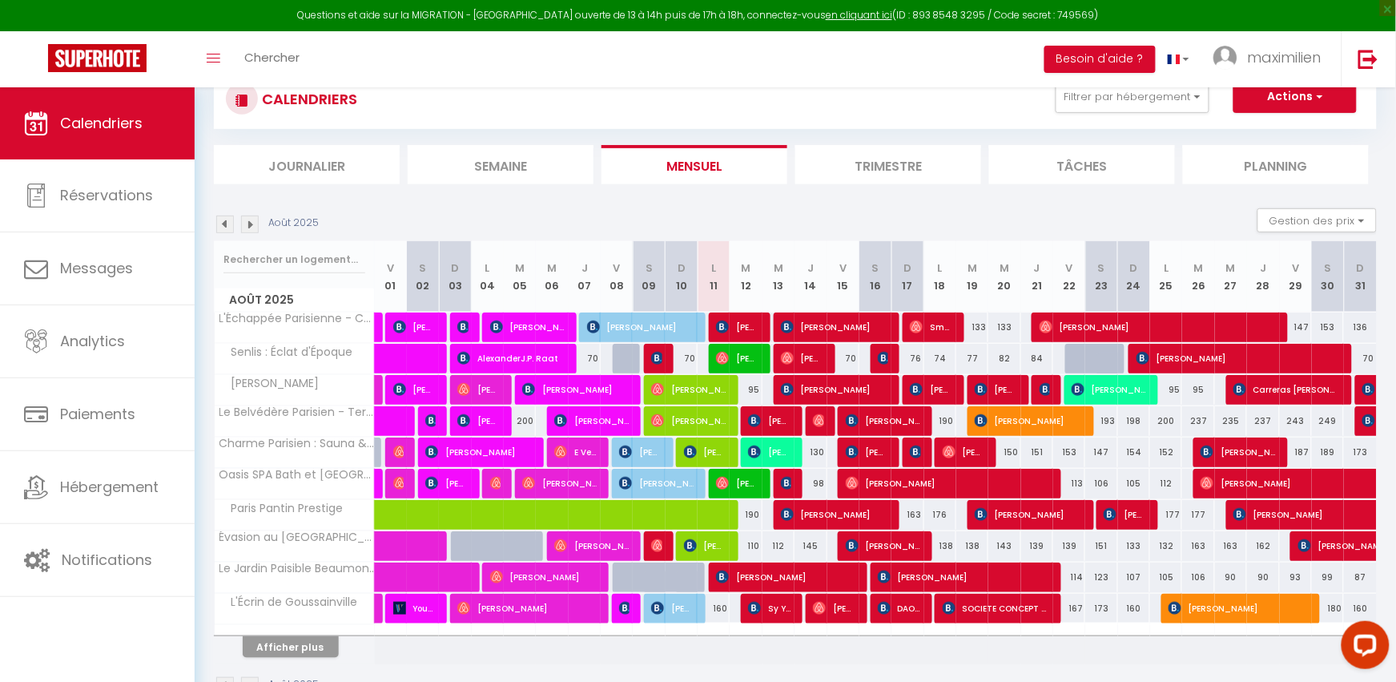
scroll to position [123, 0]
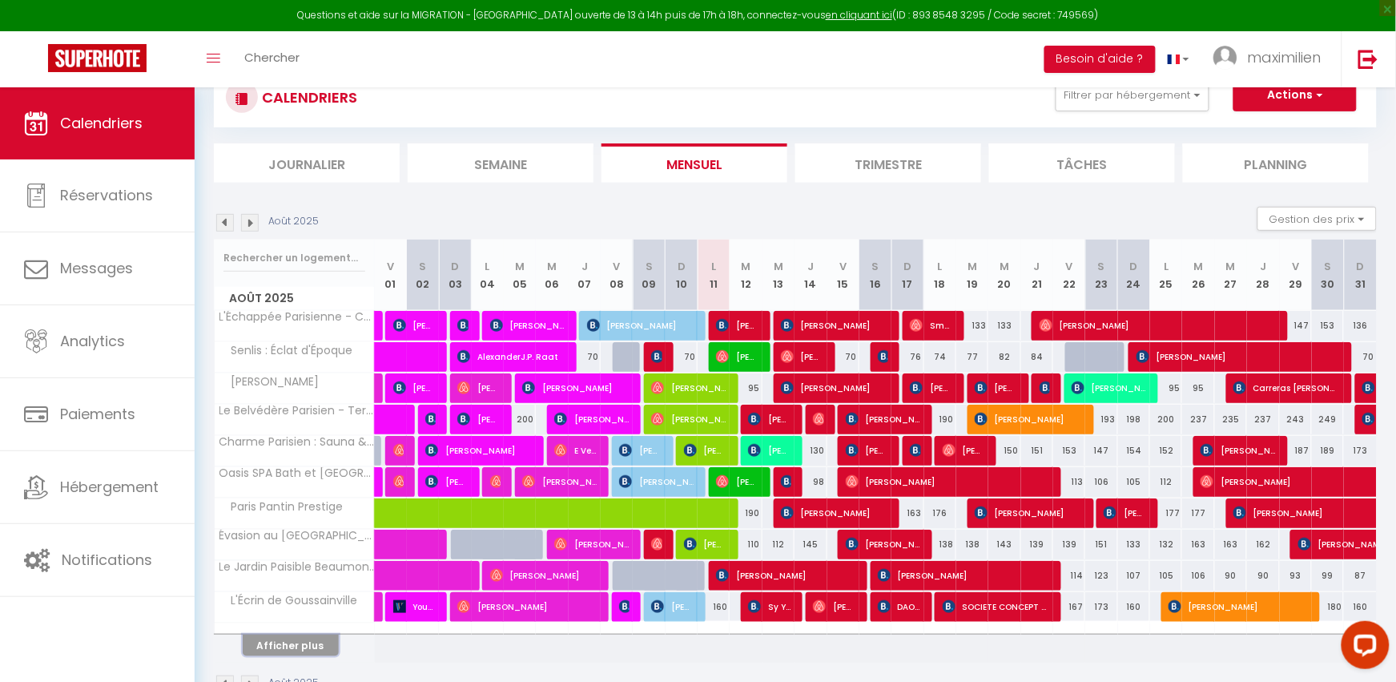
click at [287, 651] on button "Afficher plus" at bounding box center [291, 645] width 96 height 22
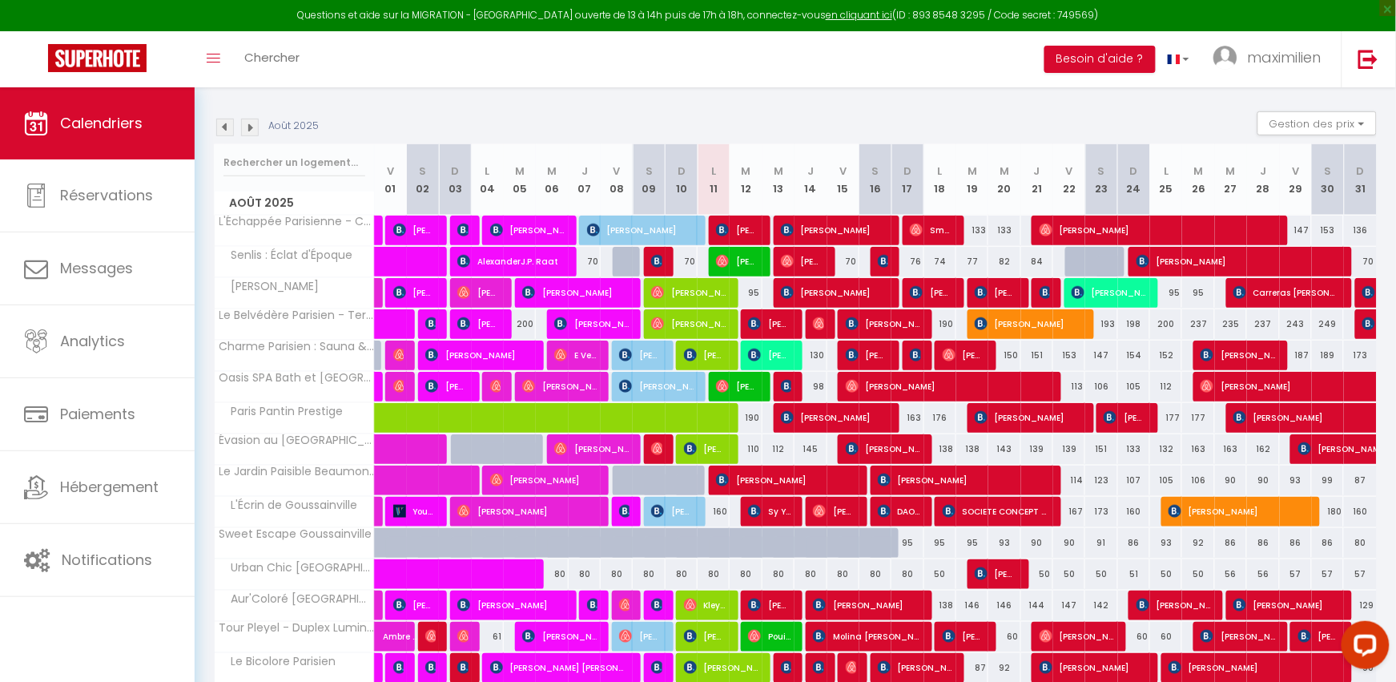
scroll to position [210, 0]
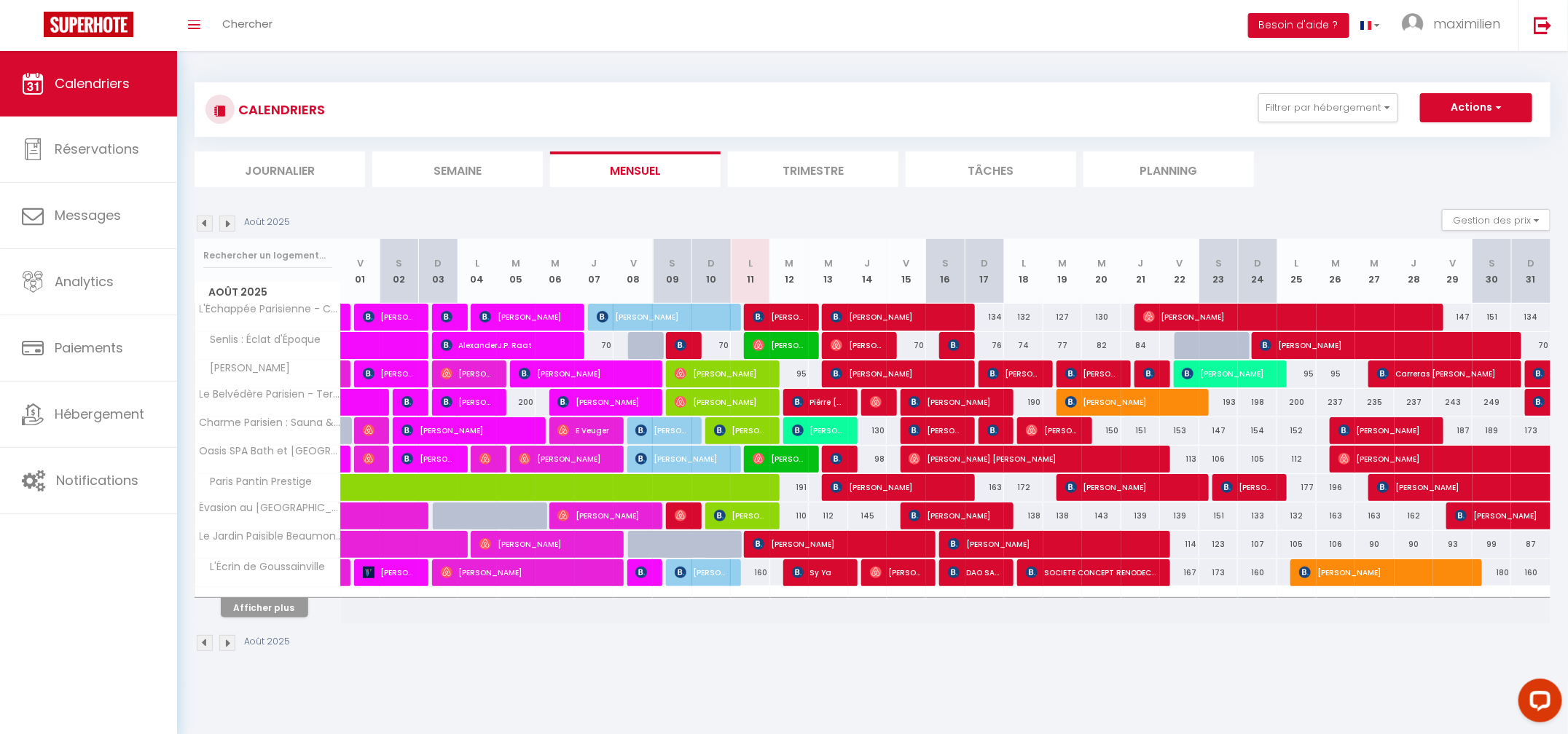
click at [311, 178] on li "Journalier" at bounding box center [279, 169] width 170 height 35
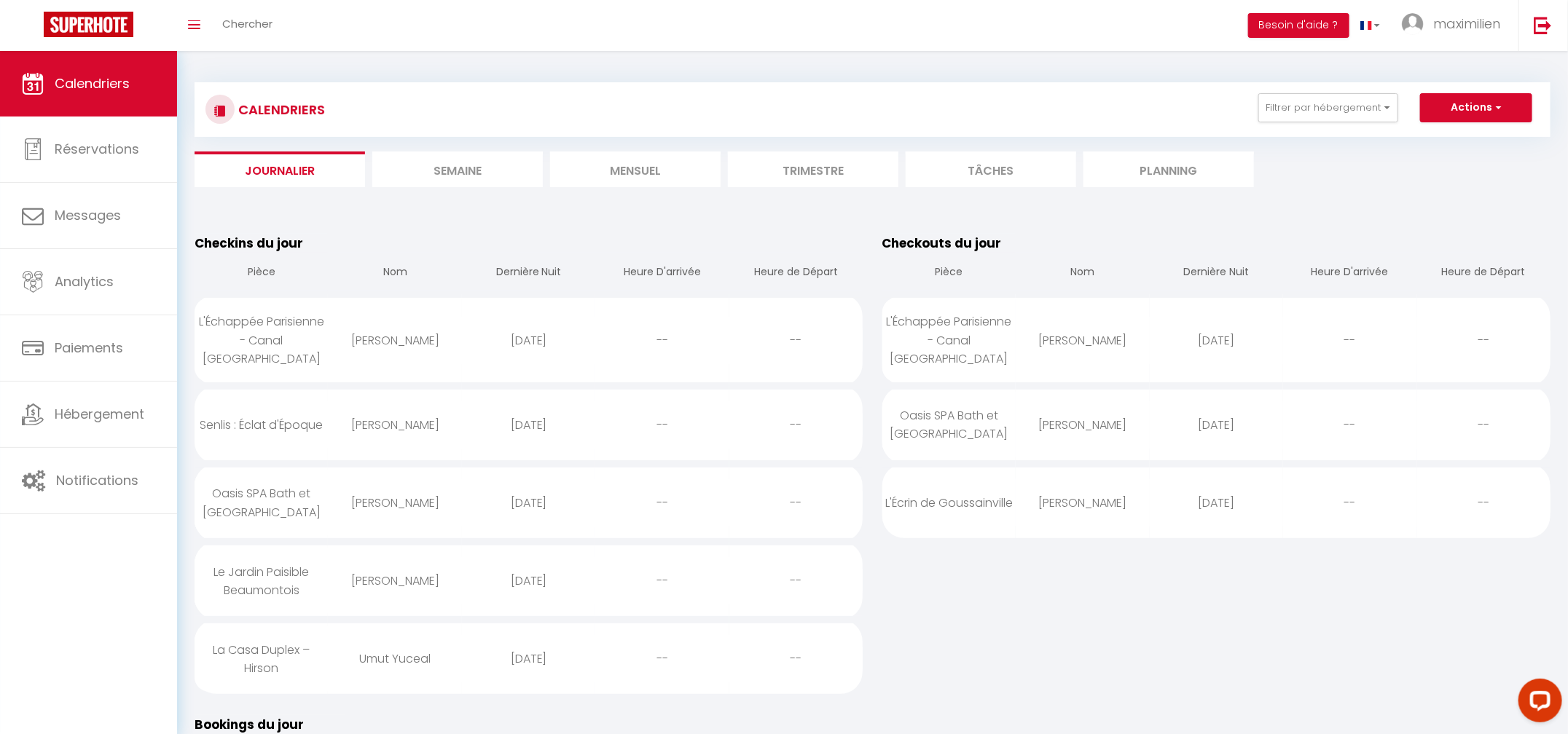
click at [618, 171] on li "Mensuel" at bounding box center [635, 169] width 170 height 35
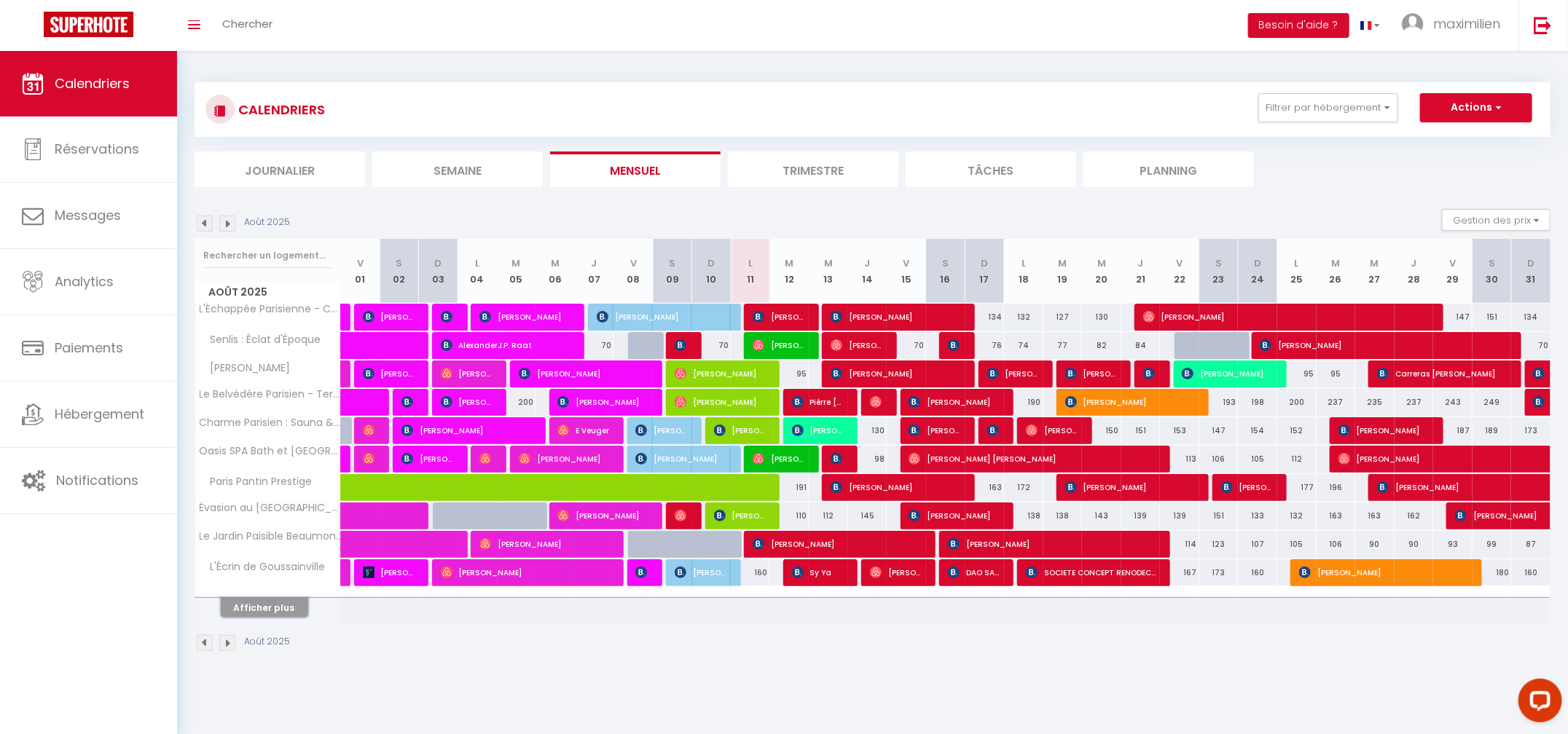
click at [291, 612] on button "Afficher plus" at bounding box center [265, 608] width 87 height 20
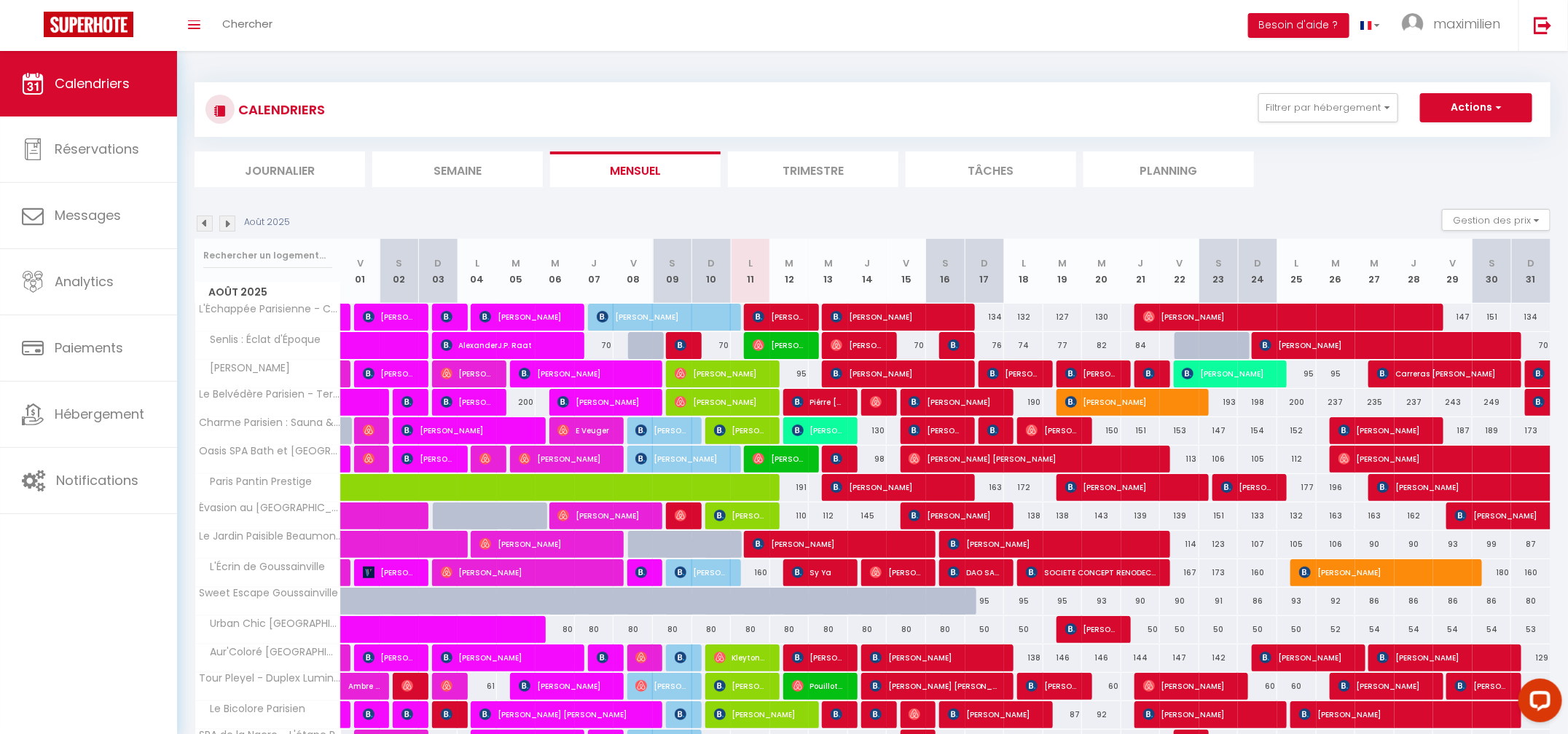
scroll to position [129, 0]
